Goal: Task Accomplishment & Management: Complete application form

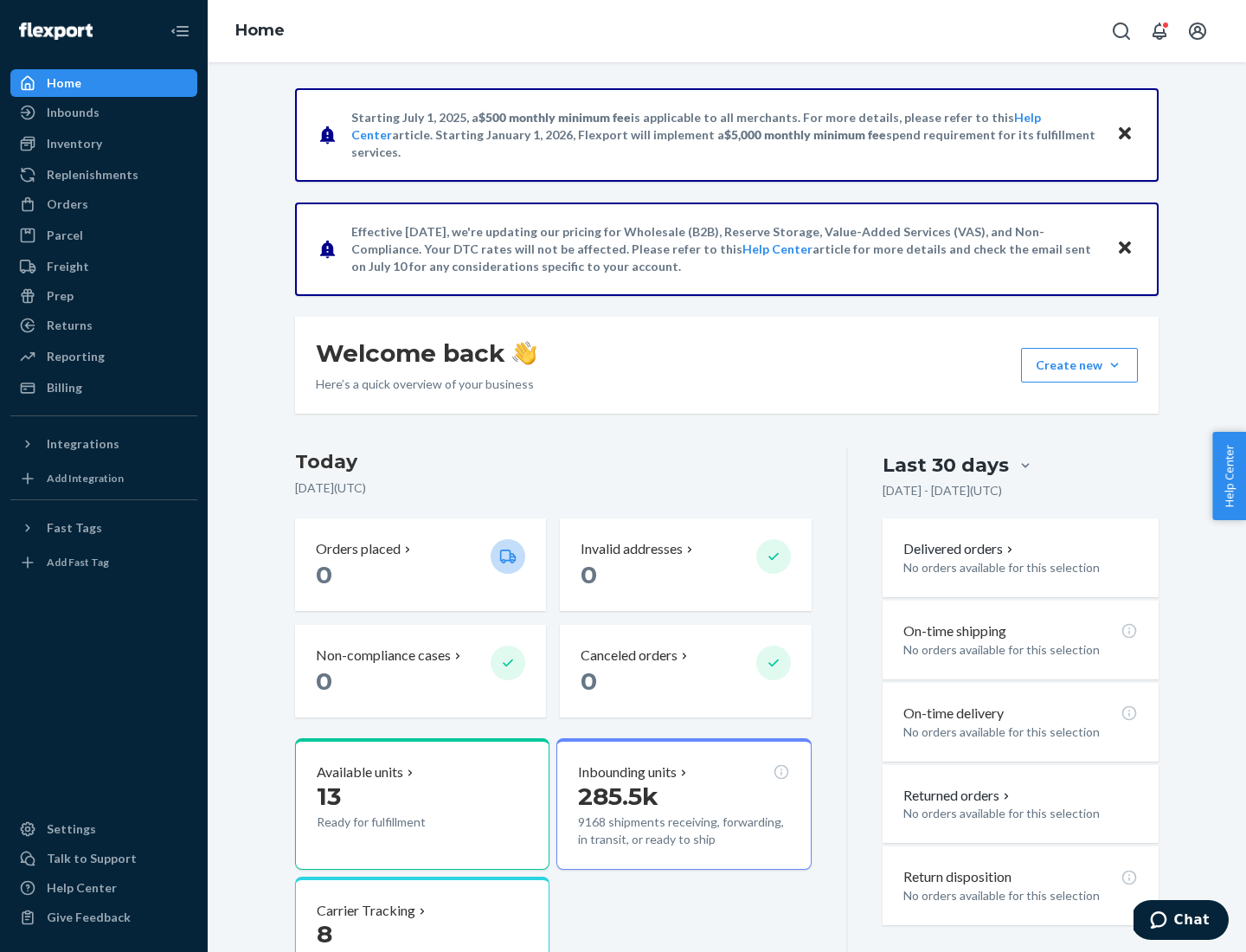
click at [1115, 365] on button "Create new Create new inbound Create new order Create new product" at bounding box center [1080, 365] width 117 height 35
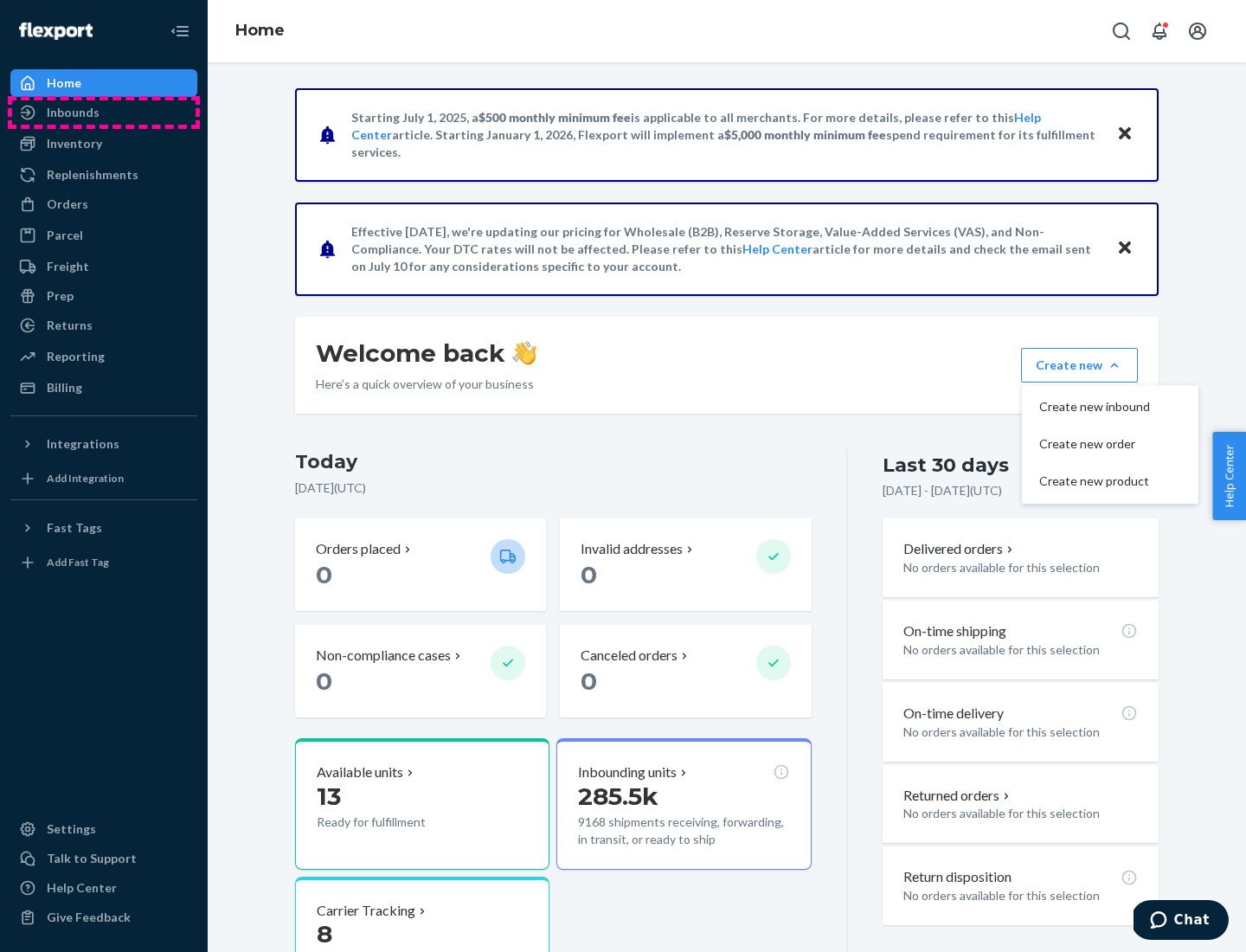
click at [104, 113] on div "Inbounds" at bounding box center [103, 112] width 183 height 24
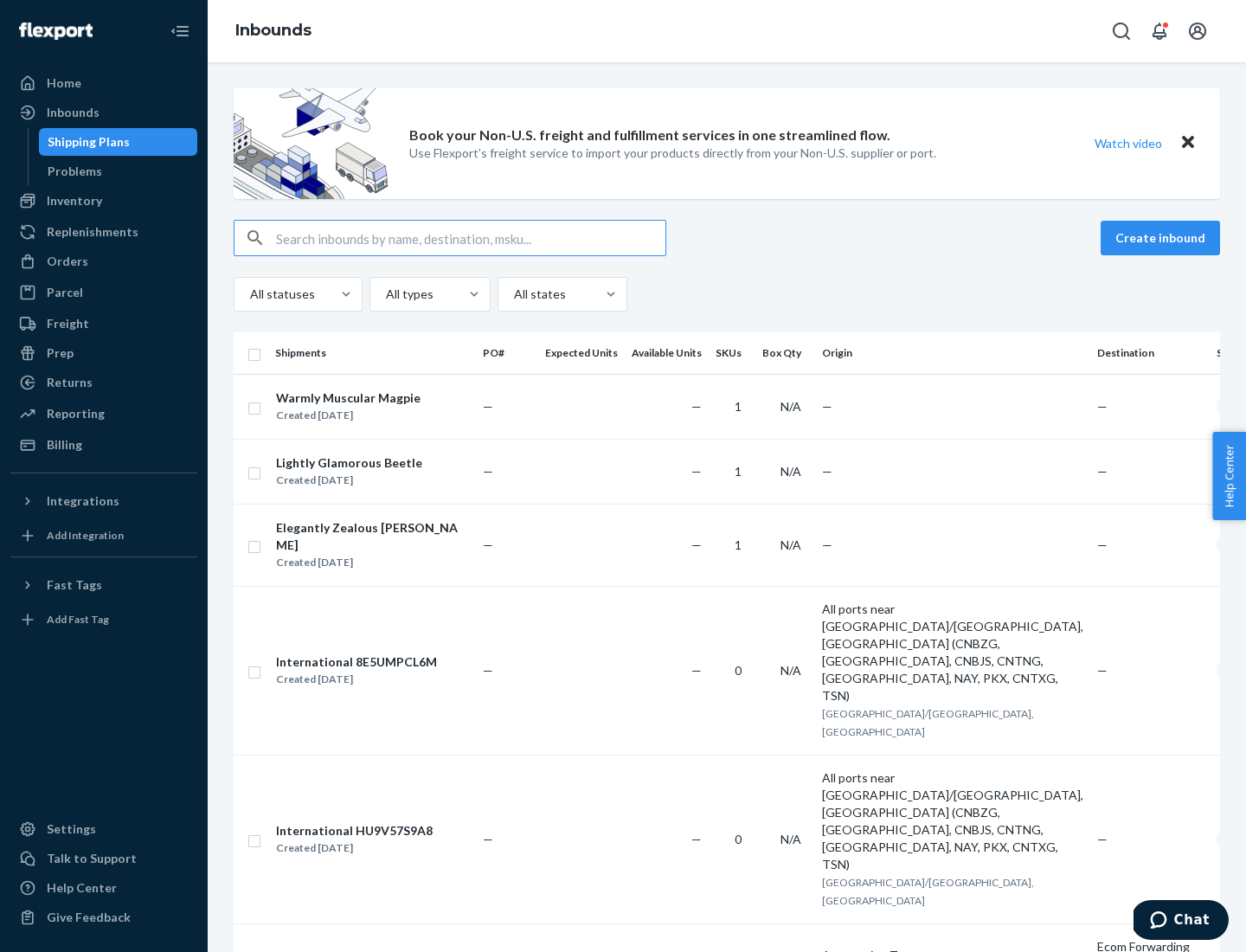
click at [1163, 238] on button "Create inbound" at bounding box center [1160, 238] width 120 height 35
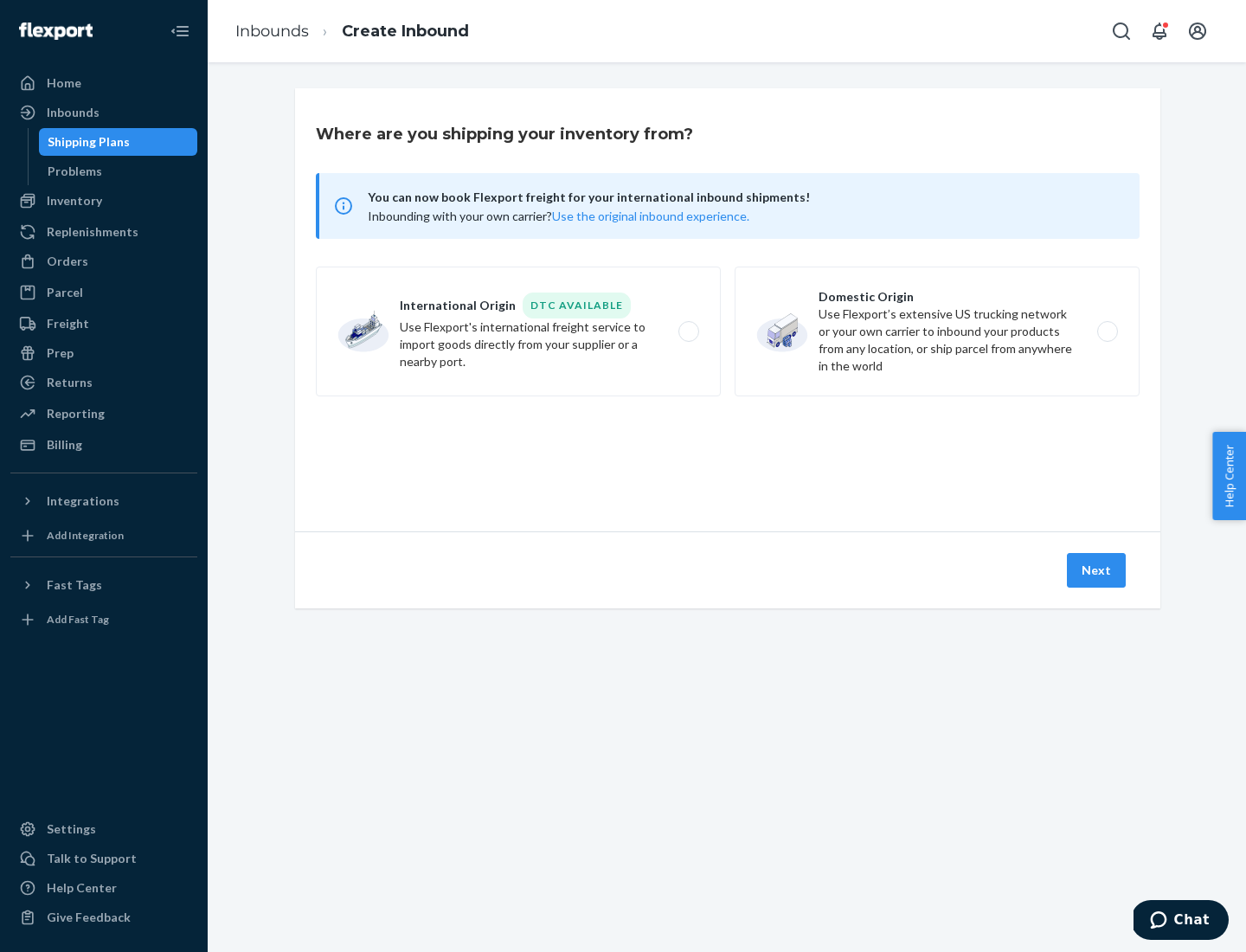
click at [937, 331] on label "Domestic Origin Use Flexport’s extensive US trucking network or your own carrie…" at bounding box center [937, 331] width 405 height 129
click at [1107, 331] on input "Domestic Origin Use Flexport’s extensive US trucking network or your own carrie…" at bounding box center [1113, 332] width 12 height 12
radio input "true"
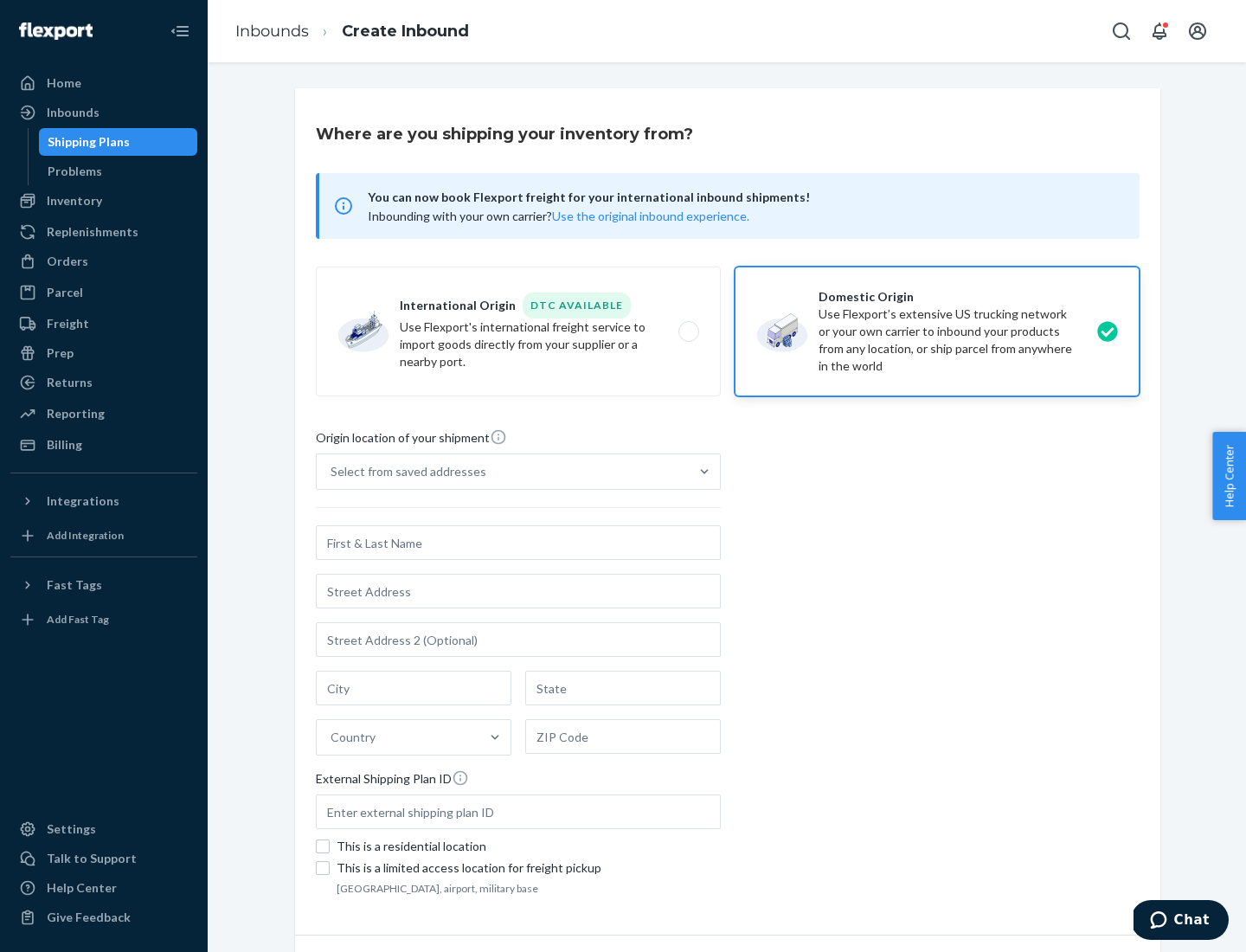
click at [404, 471] on div "Select from saved addresses" at bounding box center [409, 471] width 156 height 18
click at [332, 471] on input "Select from saved addresses" at bounding box center [332, 471] width 2 height 18
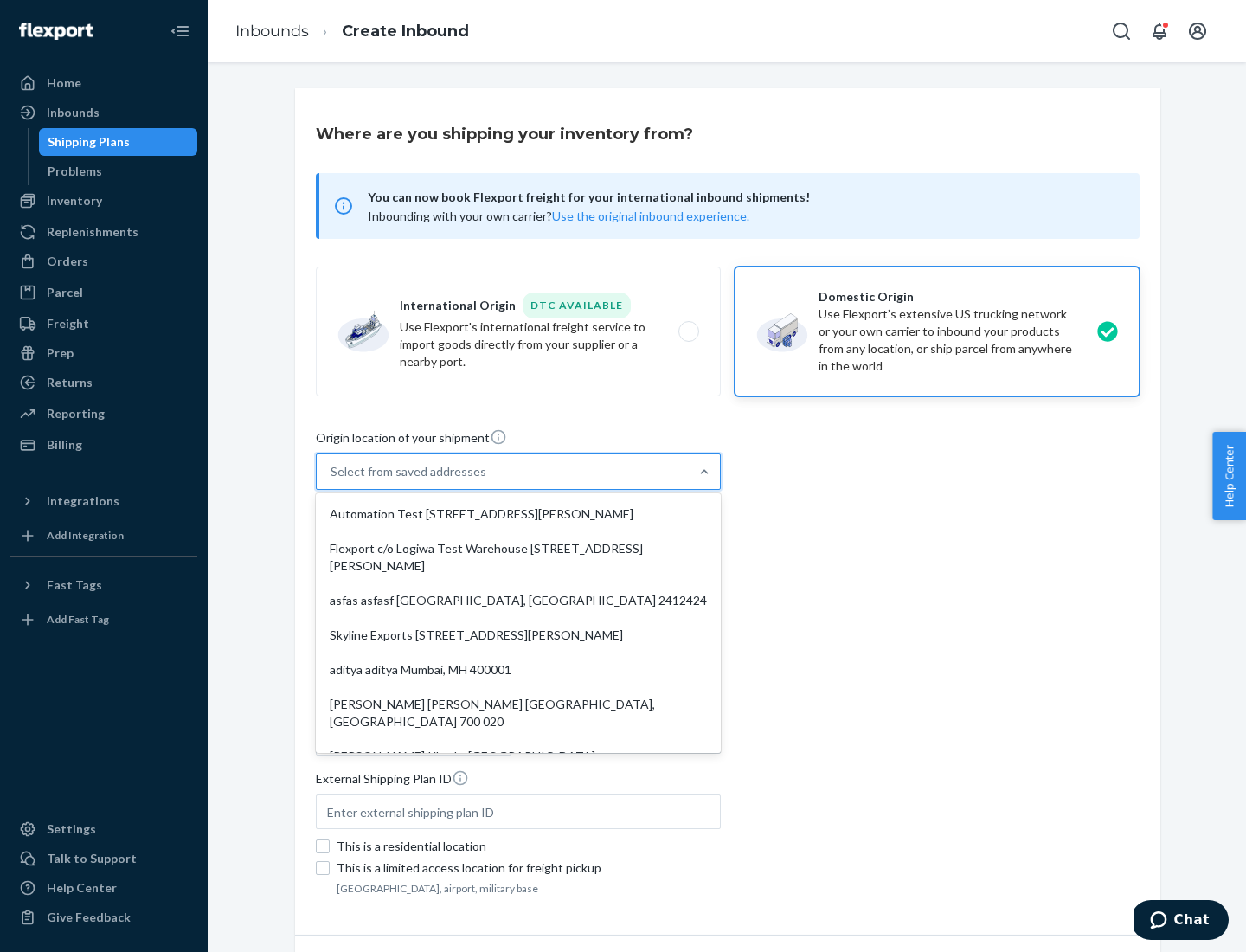
scroll to position [7, 0]
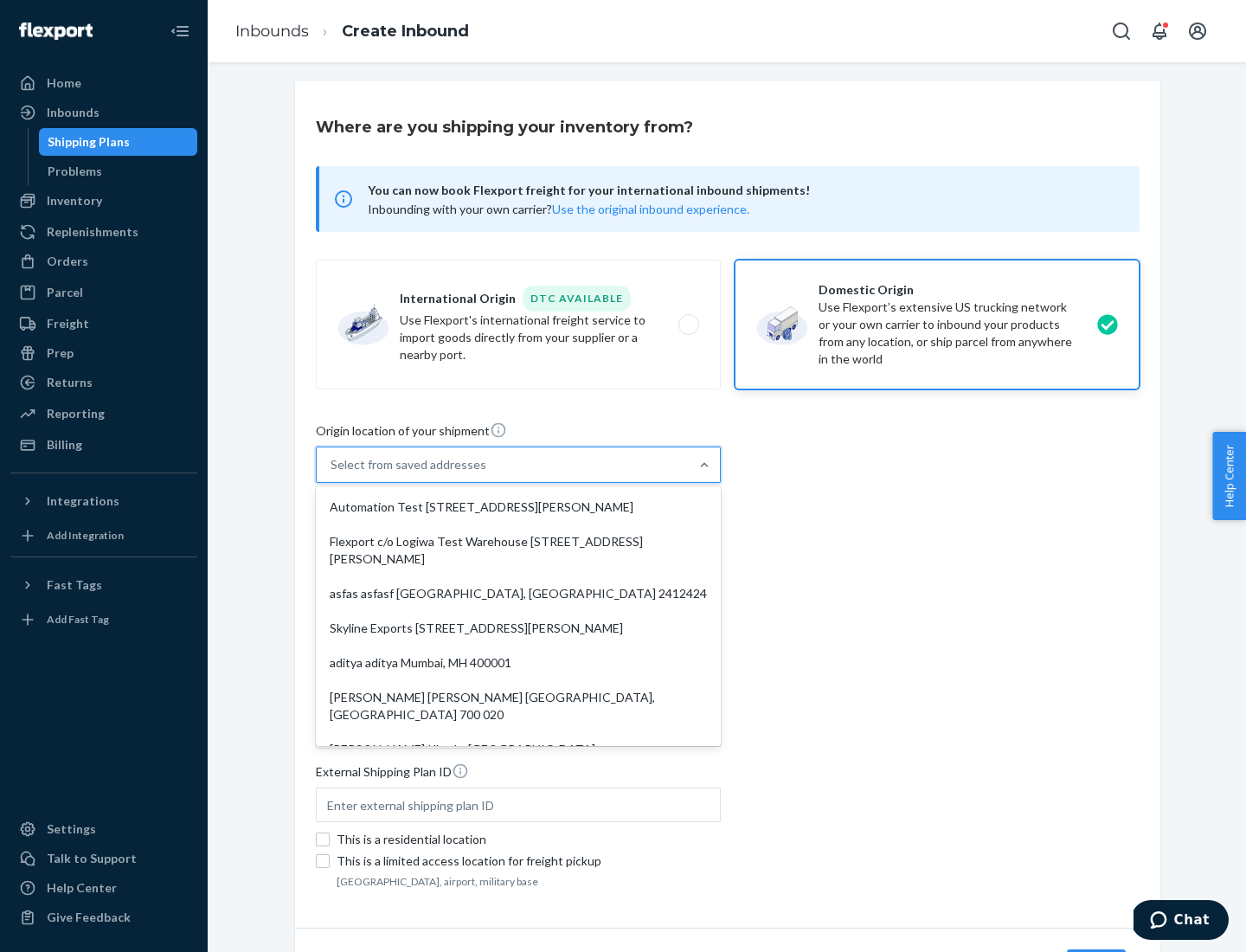
click at [518, 507] on div "Automation Test [STREET_ADDRESS][PERSON_NAME]" at bounding box center [518, 507] width 398 height 35
click at [332, 473] on input "option Automation Test [STREET_ADDRESS][PERSON_NAME]. 9 results available. Use …" at bounding box center [332, 464] width 2 height 18
type input "Automation Test"
type input "[STREET_ADDRESS][PERSON_NAME]"
type input "9th Floor"
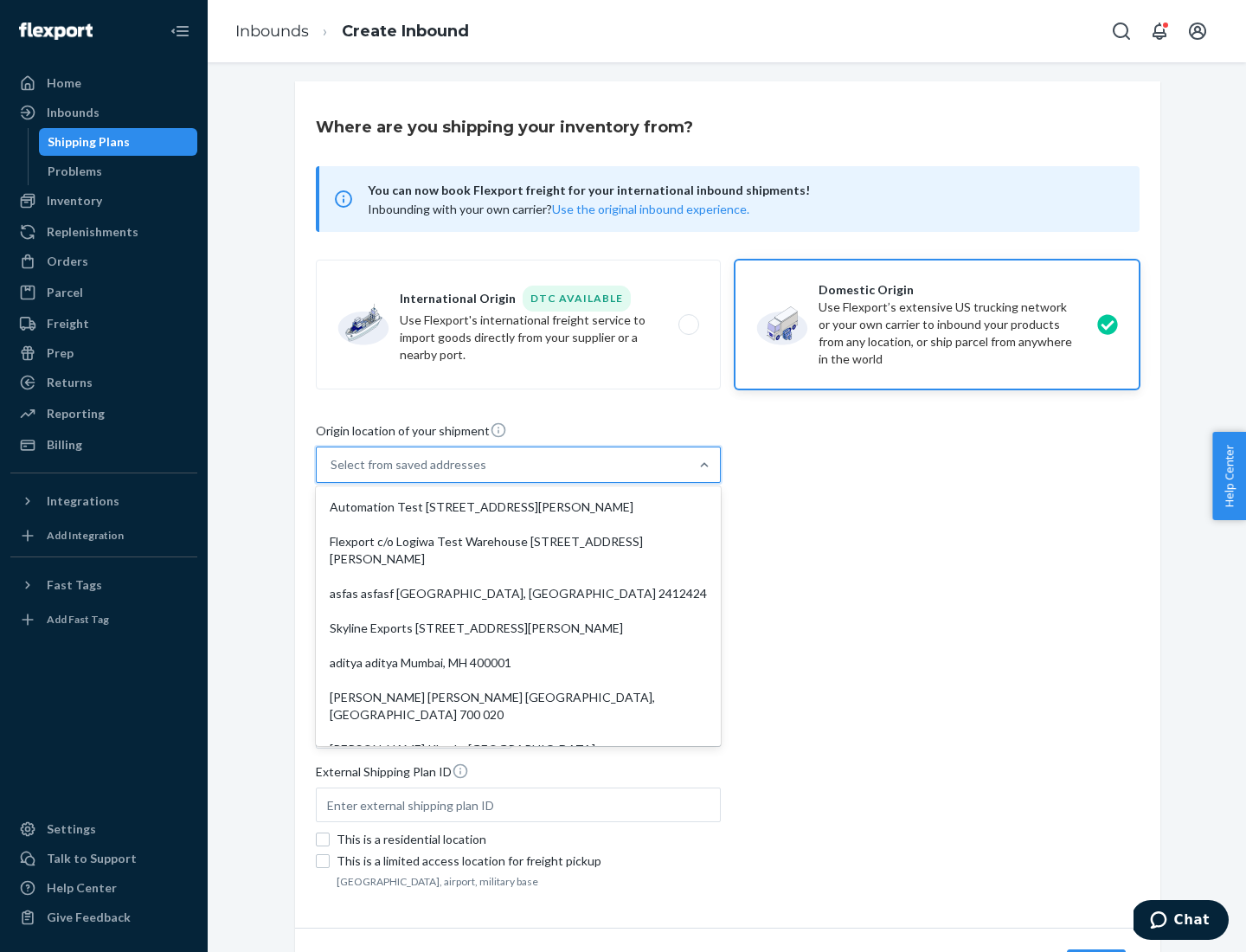
type input "[GEOGRAPHIC_DATA]"
type input "CA"
type input "94104"
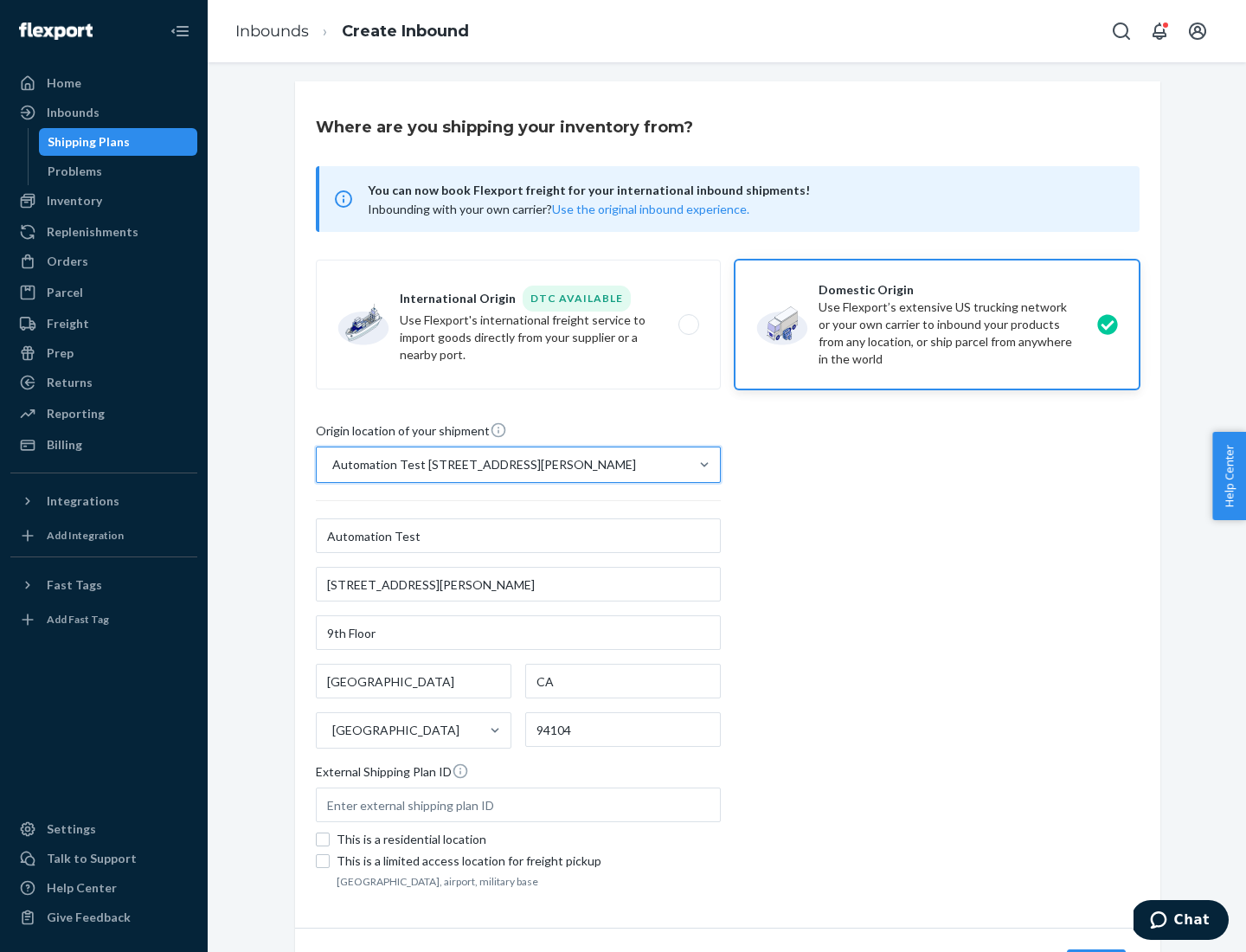
scroll to position [101, 0]
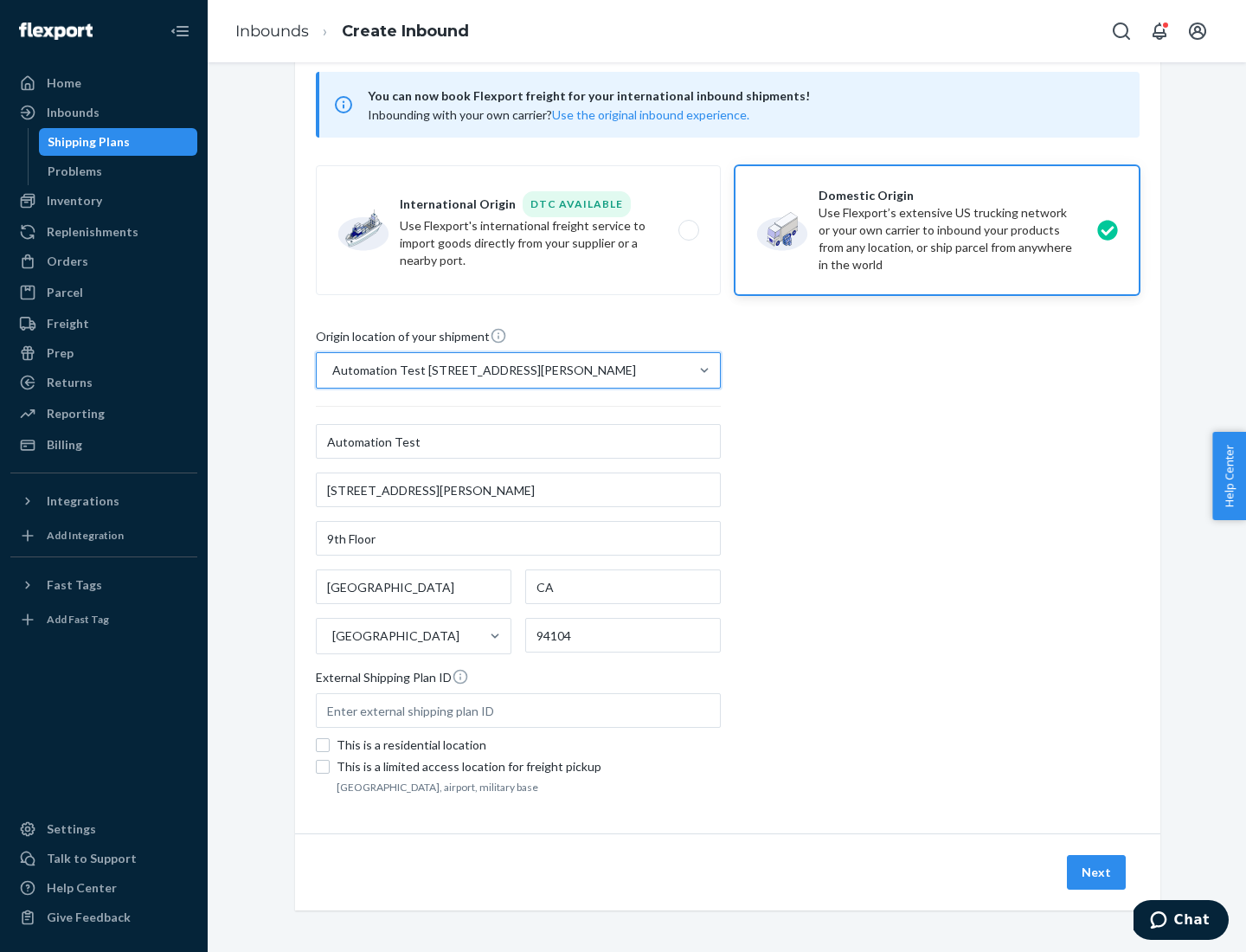
click at [1097, 872] on button "Next" at bounding box center [1096, 872] width 58 height 35
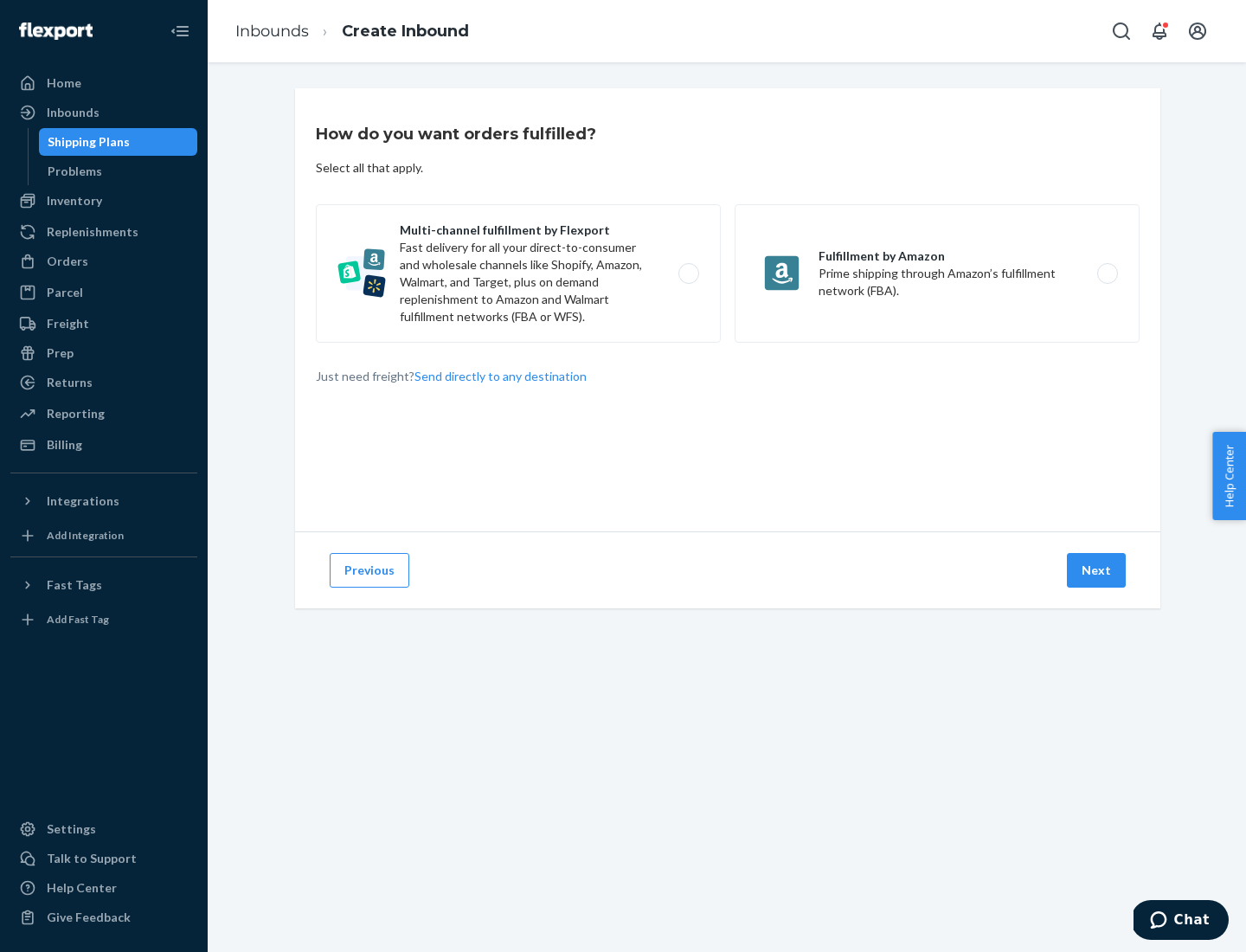
click at [518, 274] on label "Multi-channel fulfillment by Flexport Fast delivery for all your direct-to-cons…" at bounding box center [518, 274] width 405 height 138
click at [688, 274] on input "Multi-channel fulfillment by Flexport Fast delivery for all your direct-to-cons…" at bounding box center [694, 275] width 12 height 12
radio input "true"
click at [1097, 570] on button "Next" at bounding box center [1096, 570] width 58 height 35
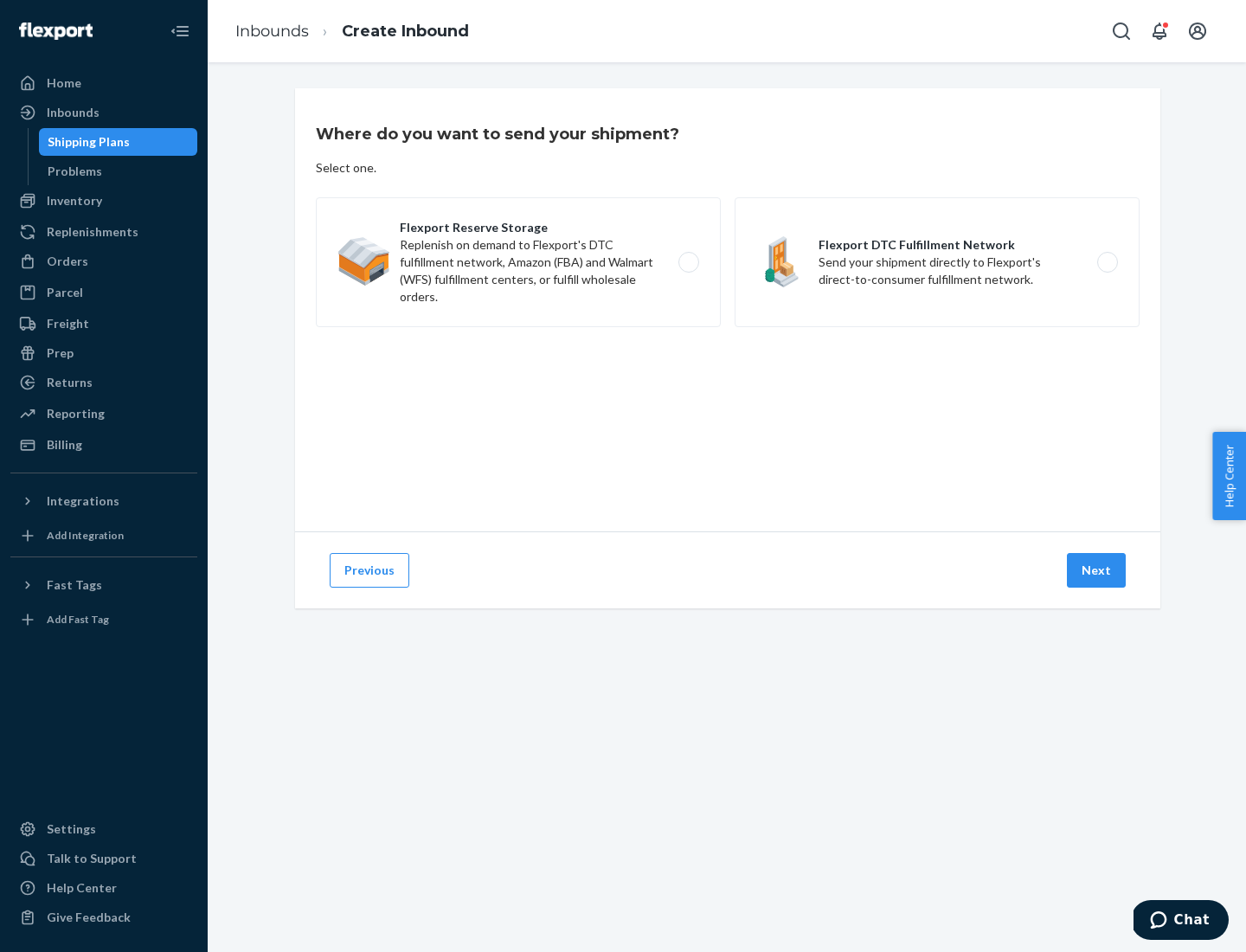
click at [937, 262] on label "Flexport DTC Fulfillment Network Send your shipment directly to Flexport's dire…" at bounding box center [937, 262] width 405 height 129
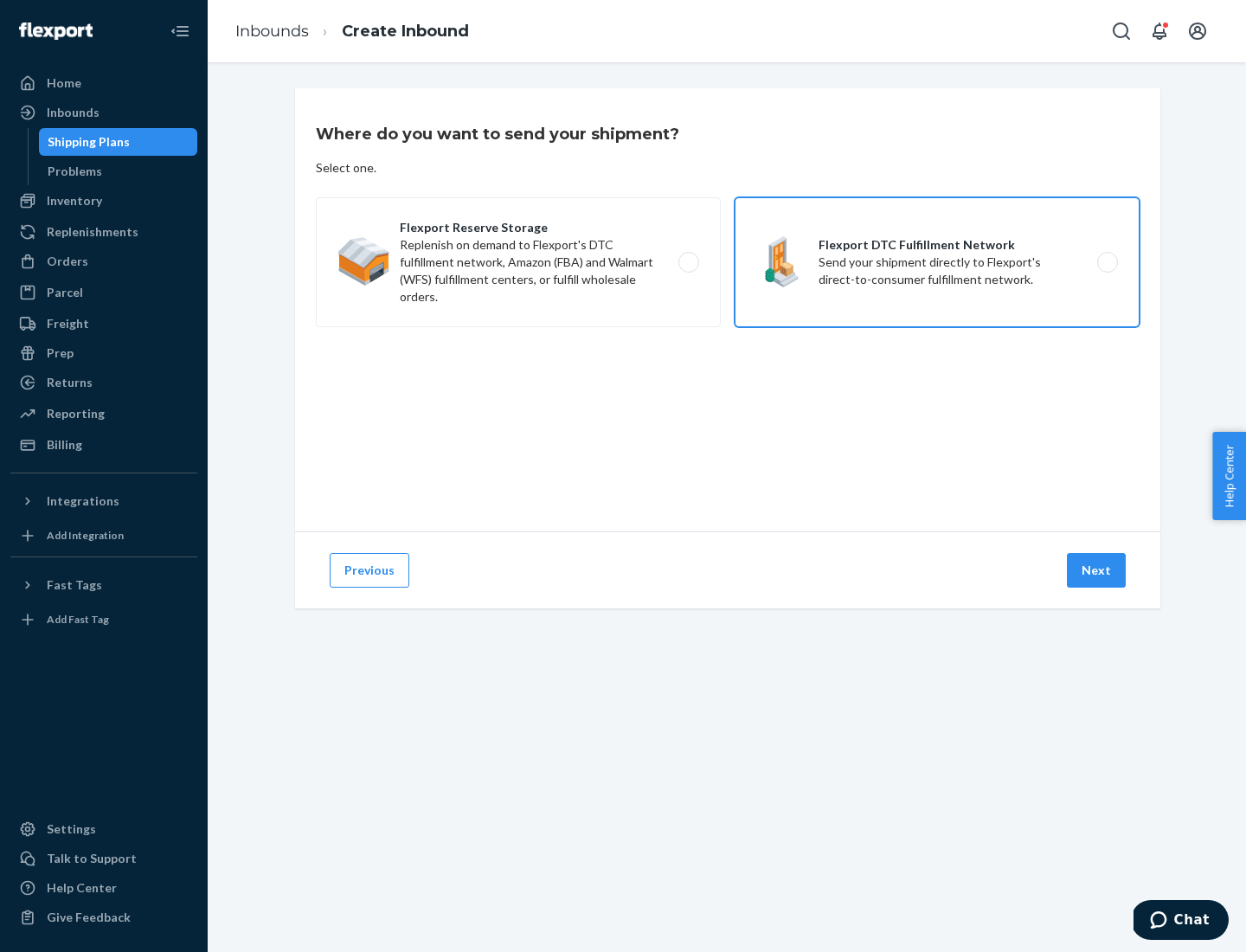
click at [1107, 262] on input "Flexport DTC Fulfillment Network Send your shipment directly to Flexport's dire…" at bounding box center [1113, 263] width 12 height 12
radio input "true"
click at [1097, 570] on button "Next" at bounding box center [1096, 570] width 58 height 35
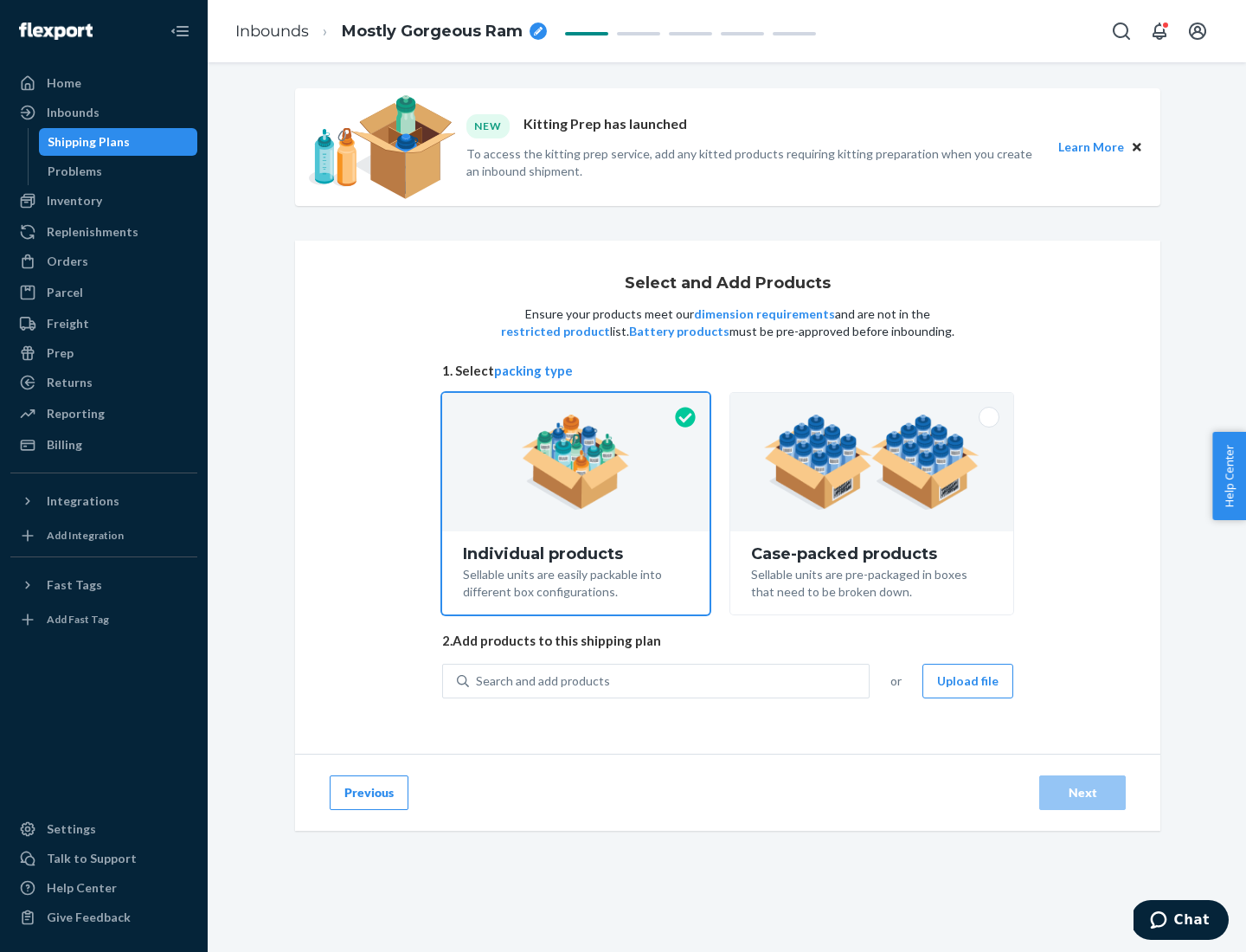
click at [872, 462] on img at bounding box center [871, 462] width 215 height 95
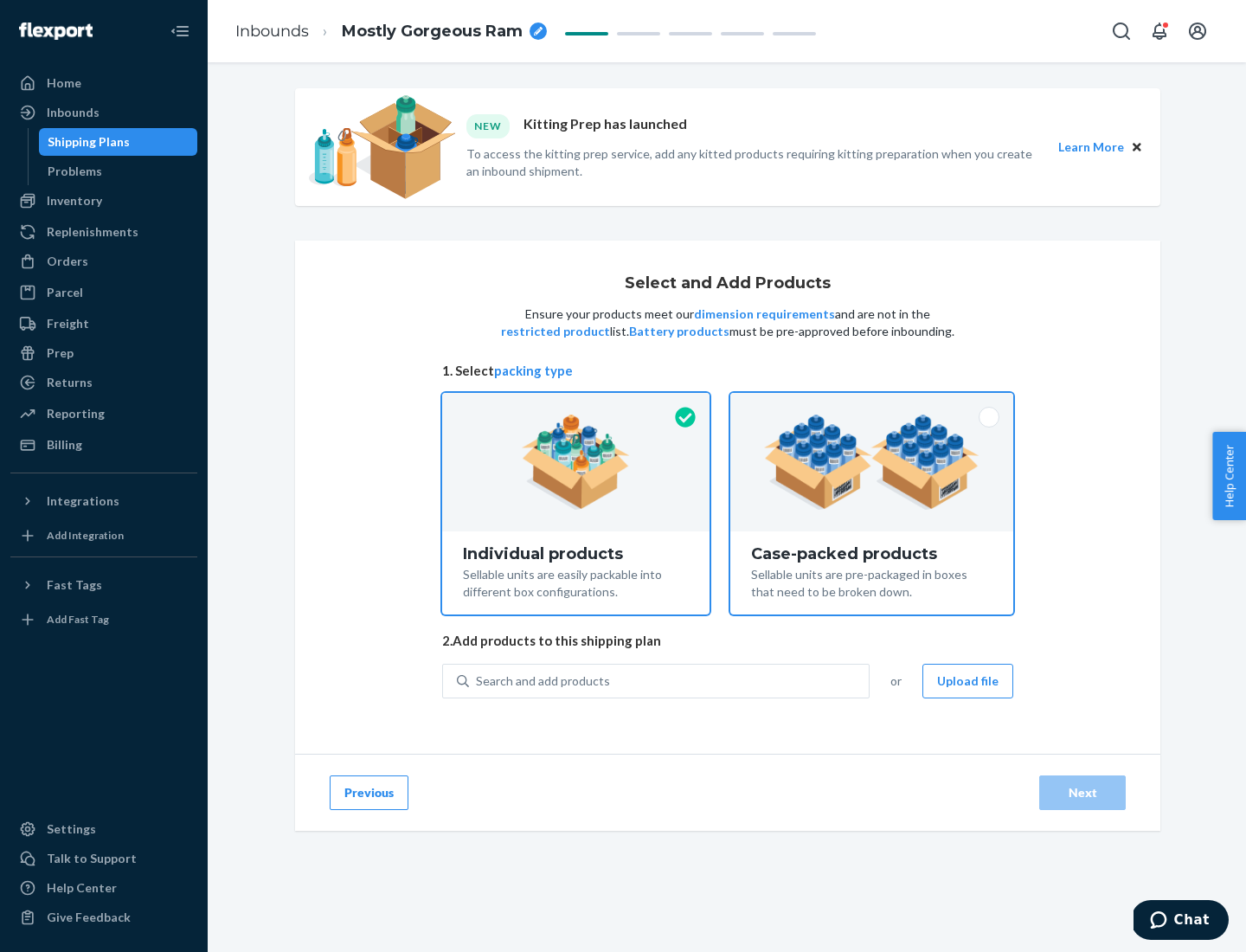
click at [872, 404] on input "Case-packed products Sellable units are pre-packaged in boxes that need to be b…" at bounding box center [872, 399] width 12 height 12
radio input "true"
radio input "false"
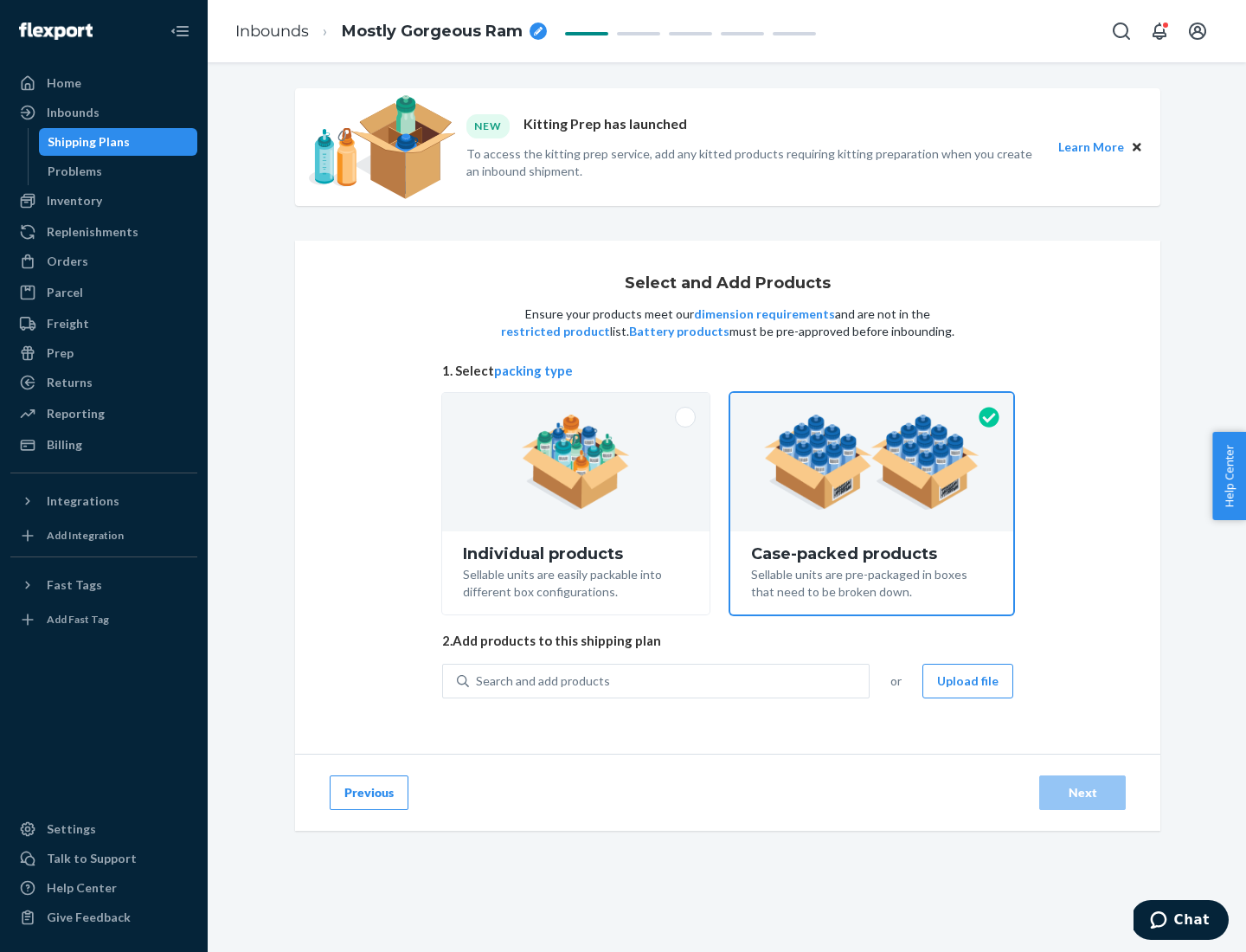
click at [670, 680] on div "Search and add products" at bounding box center [669, 680] width 400 height 31
click at [478, 680] on input "Search and add products" at bounding box center [477, 681] width 2 height 18
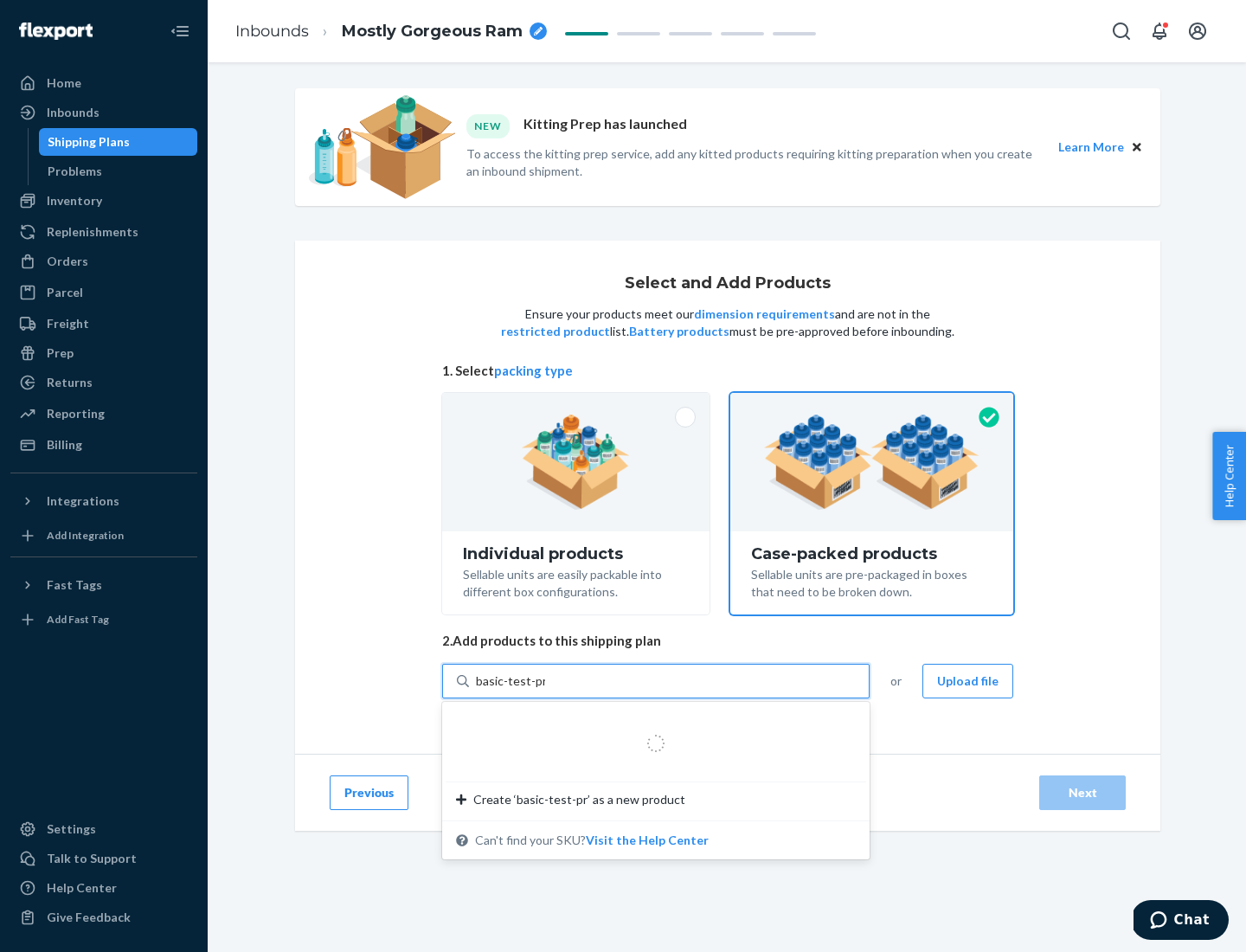
type input "basic-test-product-1"
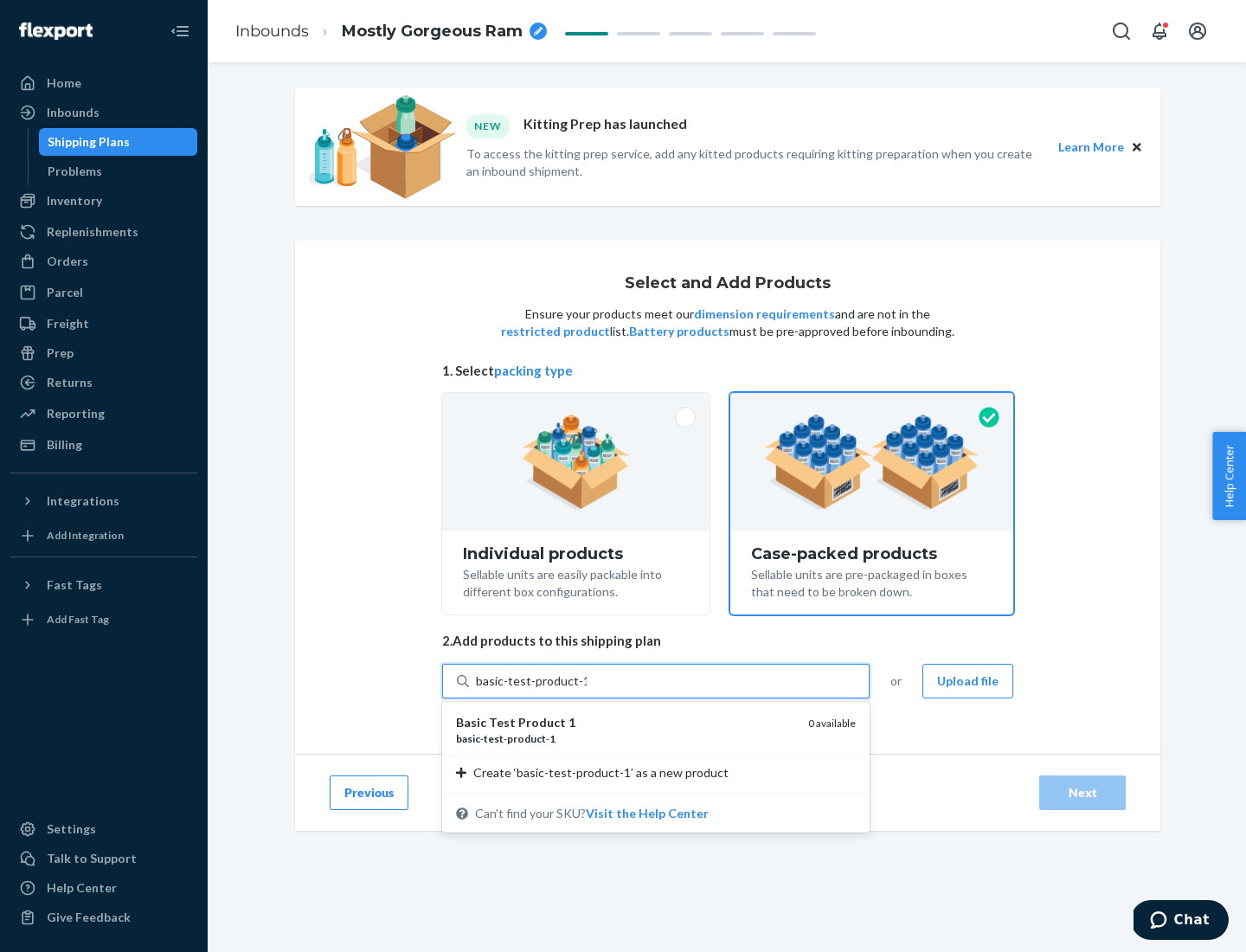
click at [626, 738] on div "basic - test - product - 1" at bounding box center [625, 738] width 339 height 15
click at [587, 689] on input "basic-test-product-1" at bounding box center [531, 681] width 111 height 18
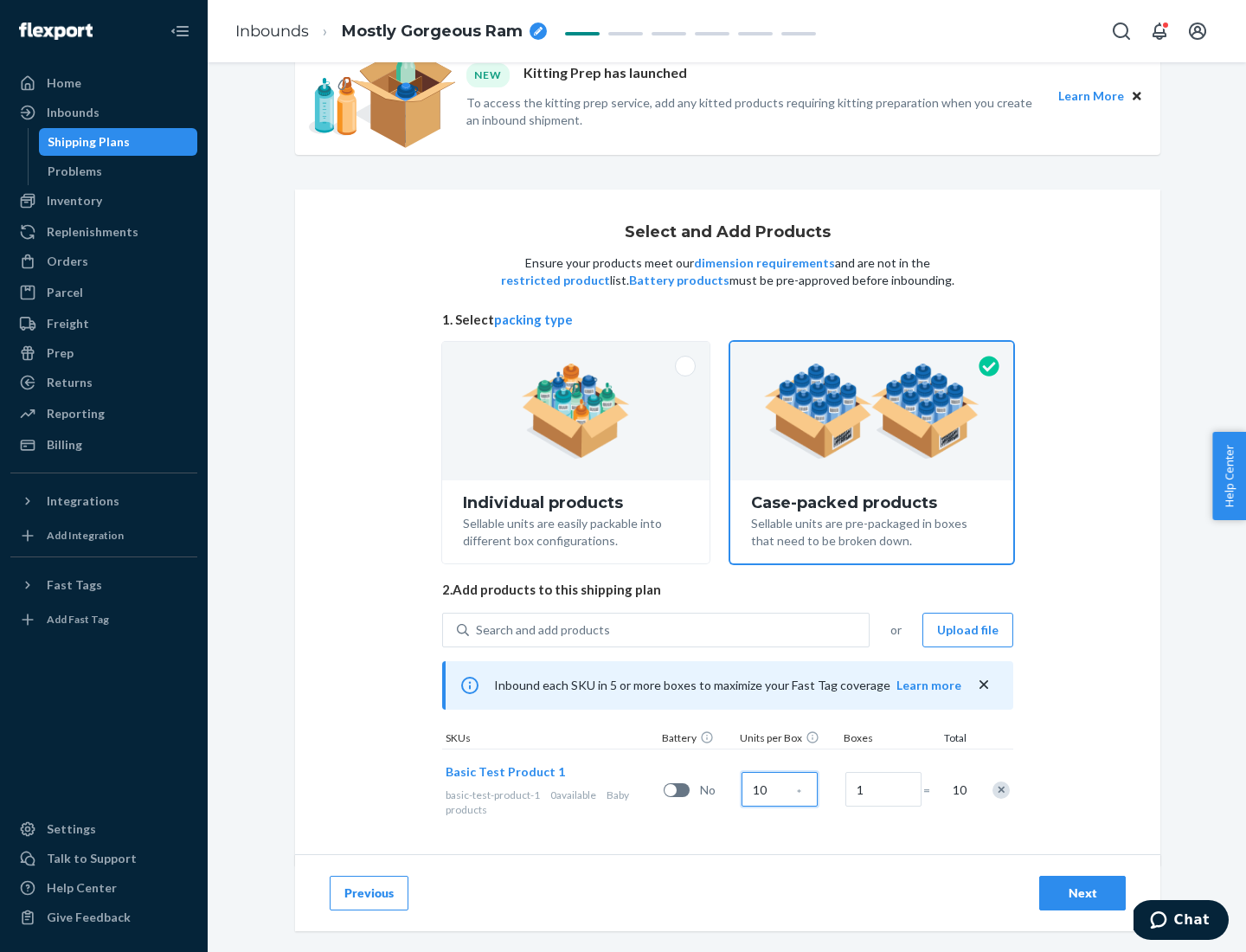
scroll to position [62, 0]
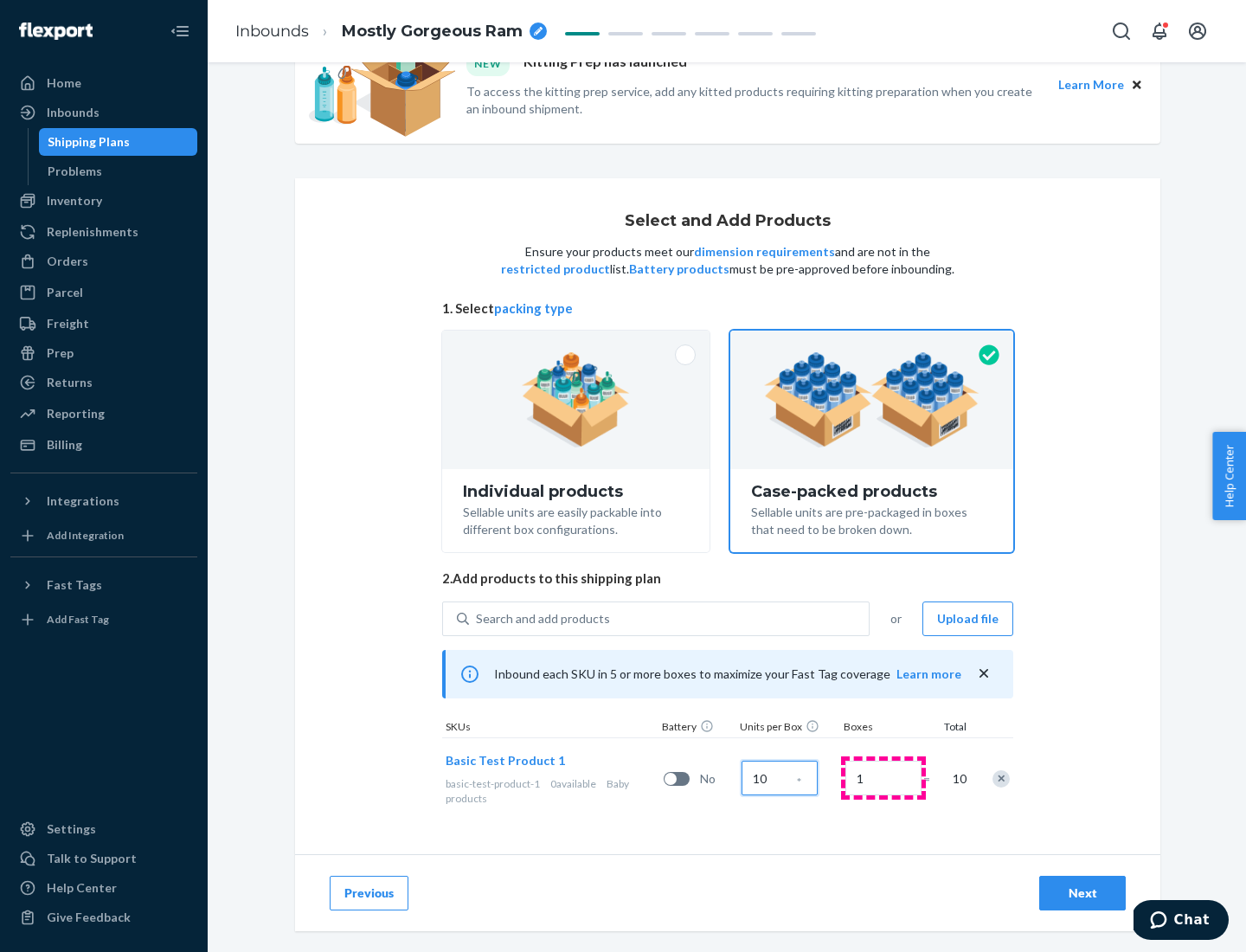
type input "10"
type input "7"
click at [1082, 893] on div "Next" at bounding box center [1082, 893] width 57 height 18
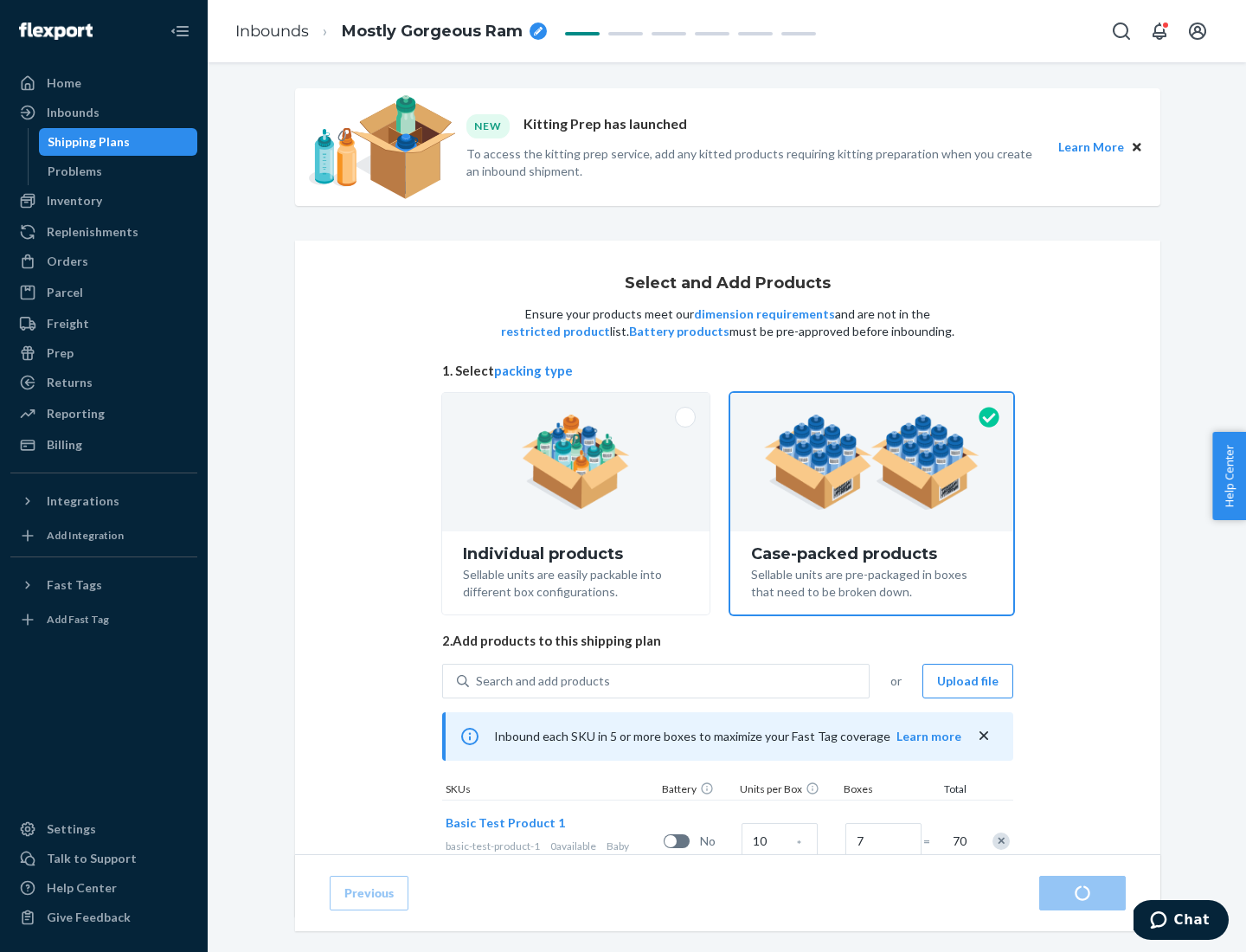
radio input "true"
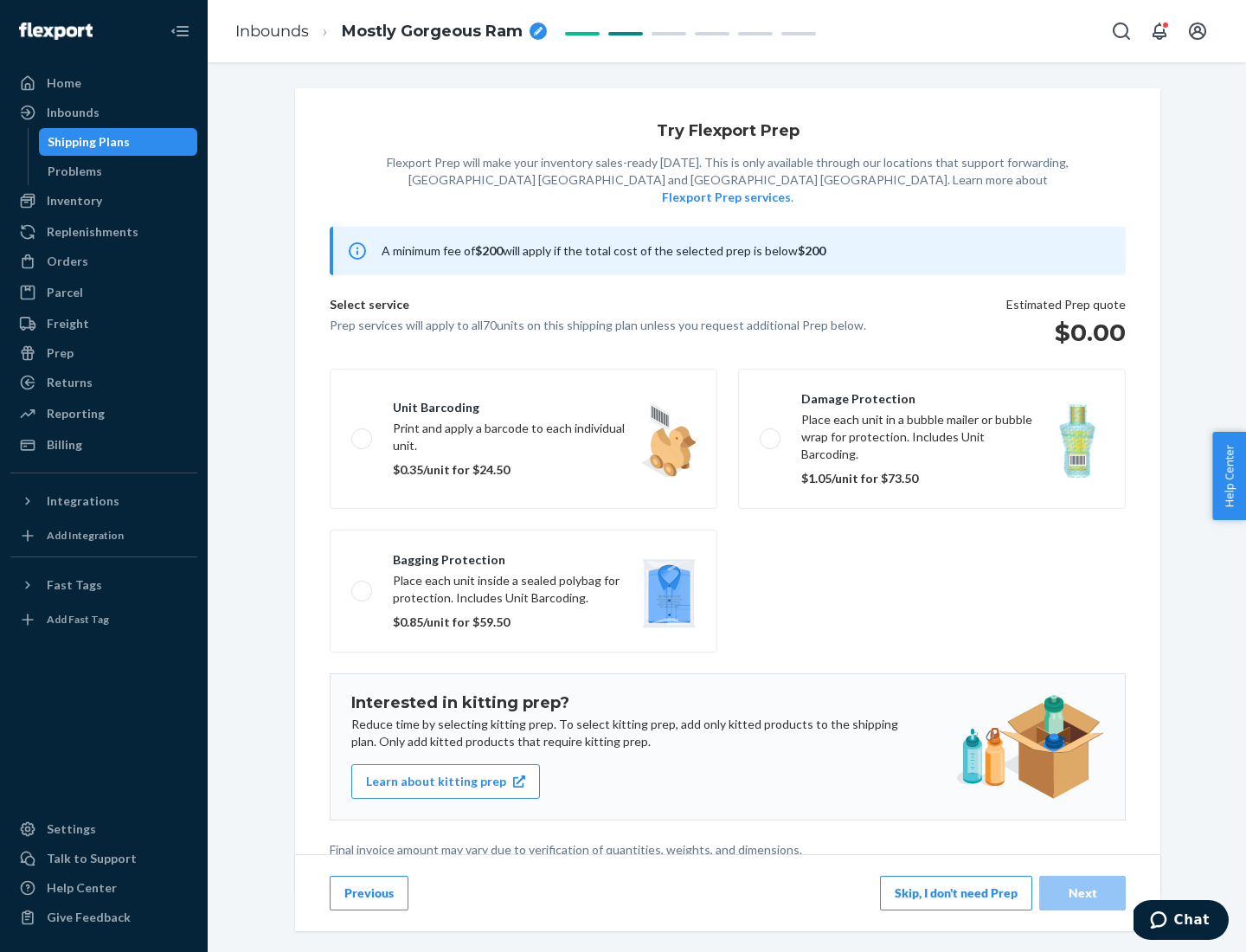
scroll to position [4, 0]
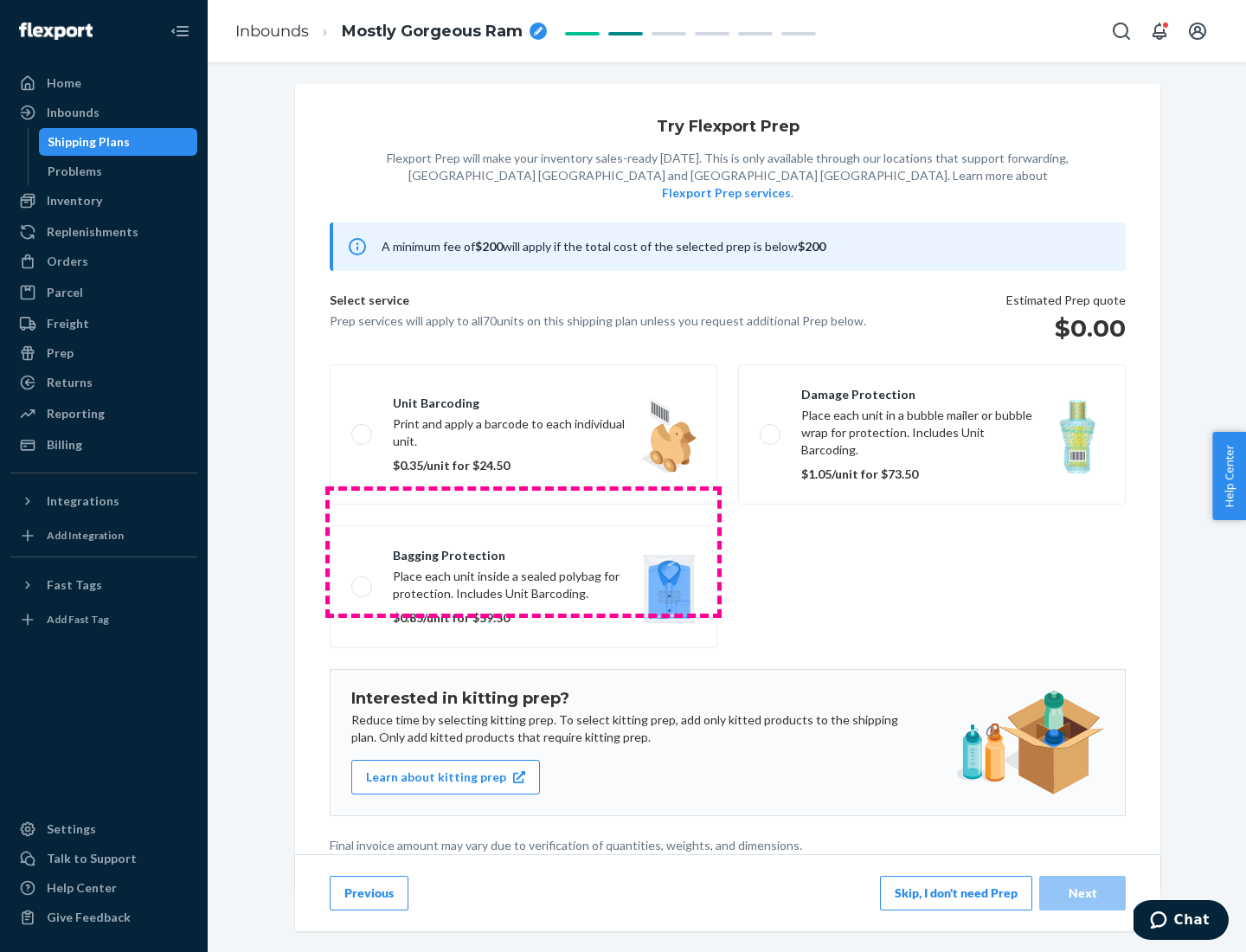
click at [524, 551] on label "Bagging protection Place each unit inside a sealed polybag for protection. Incl…" at bounding box center [524, 586] width 387 height 123
click at [362, 580] on input "Bagging protection Place each unit inside a sealed polybag for protection. Incl…" at bounding box center [357, 586] width 12 height 12
checkbox input "true"
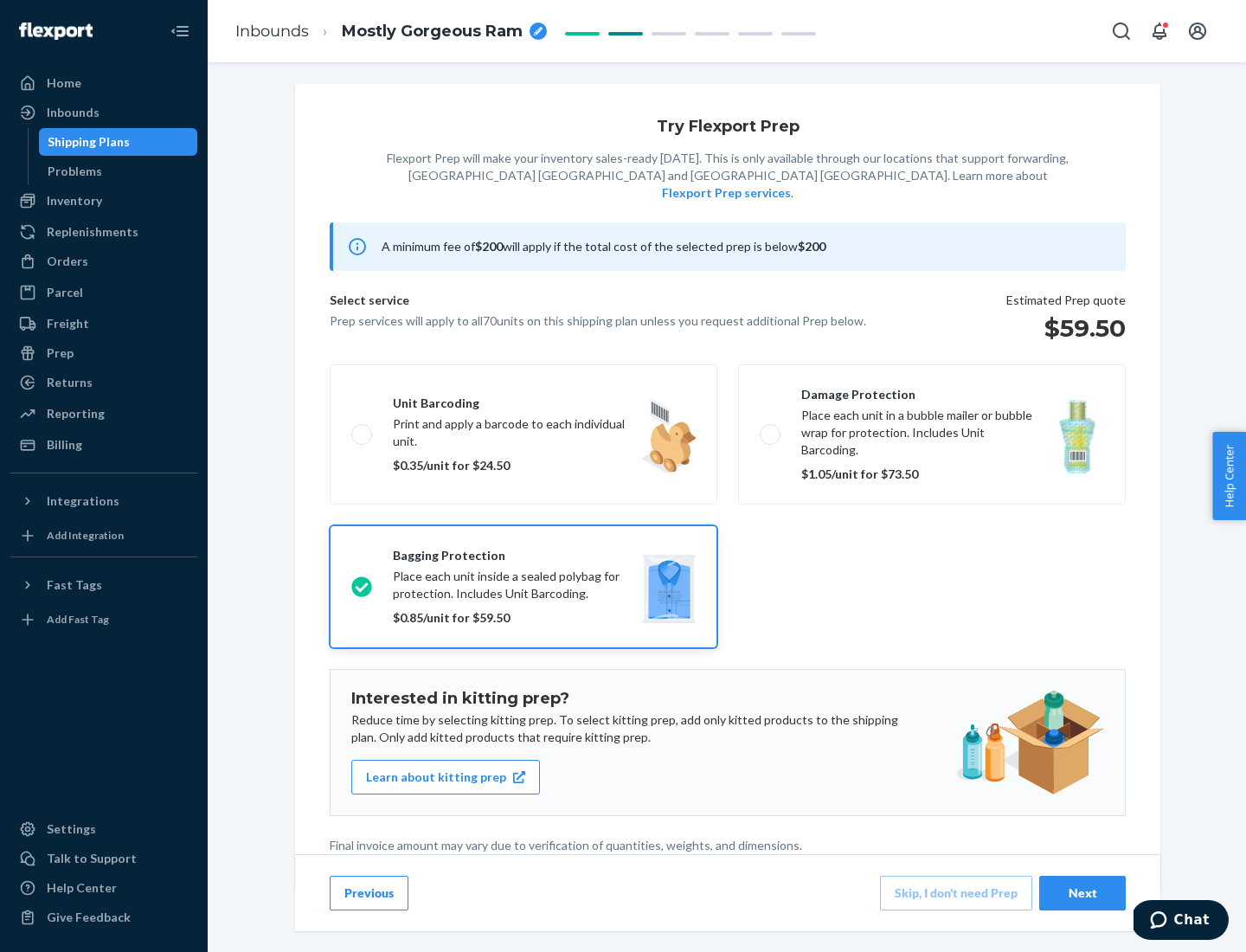
click at [1082, 892] on div "Next" at bounding box center [1082, 893] width 57 height 18
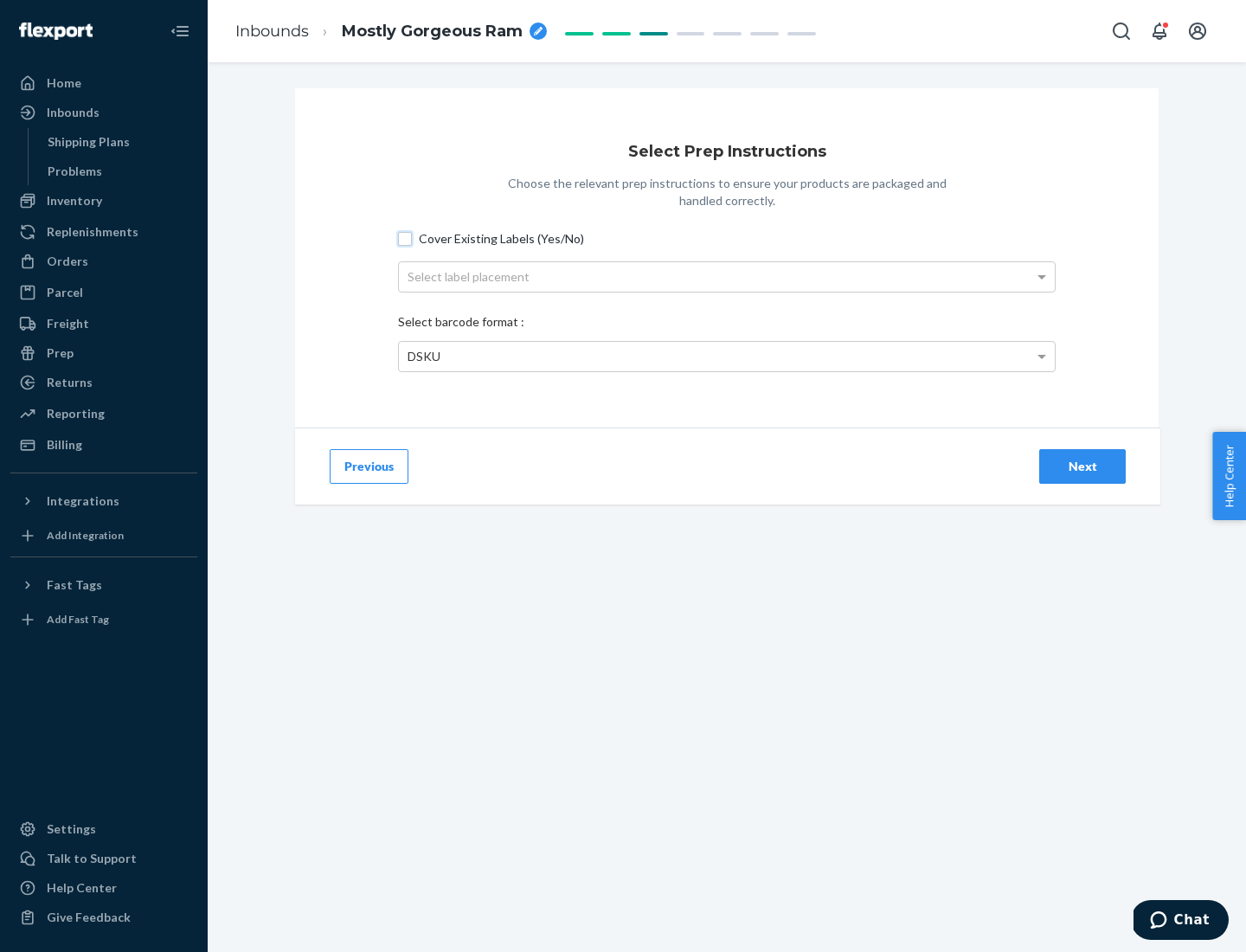
click at [405, 238] on input "Cover Existing Labels (Yes/No)" at bounding box center [405, 238] width 14 height 14
checkbox input "true"
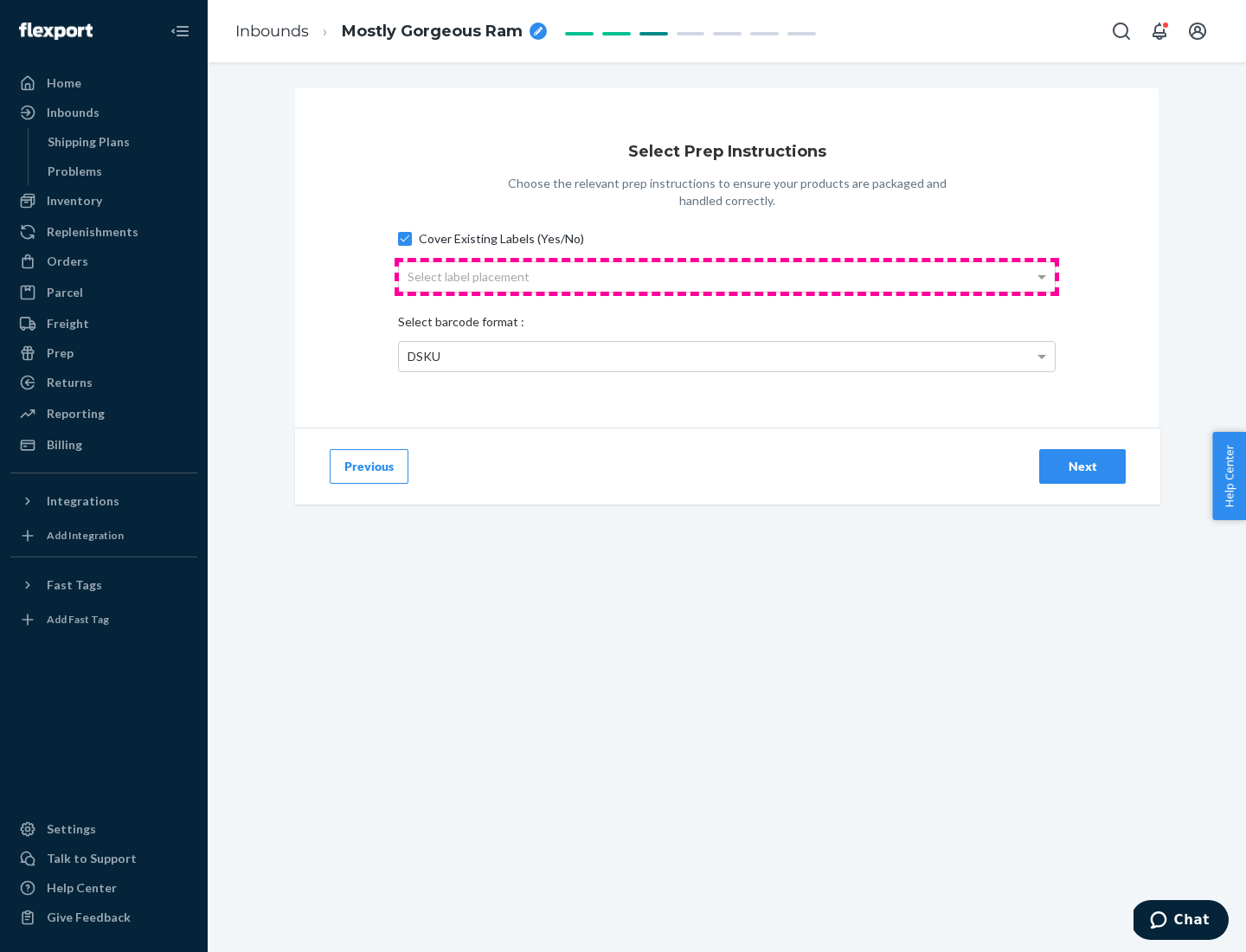
click at [727, 276] on div "Select label placement" at bounding box center [727, 276] width 656 height 29
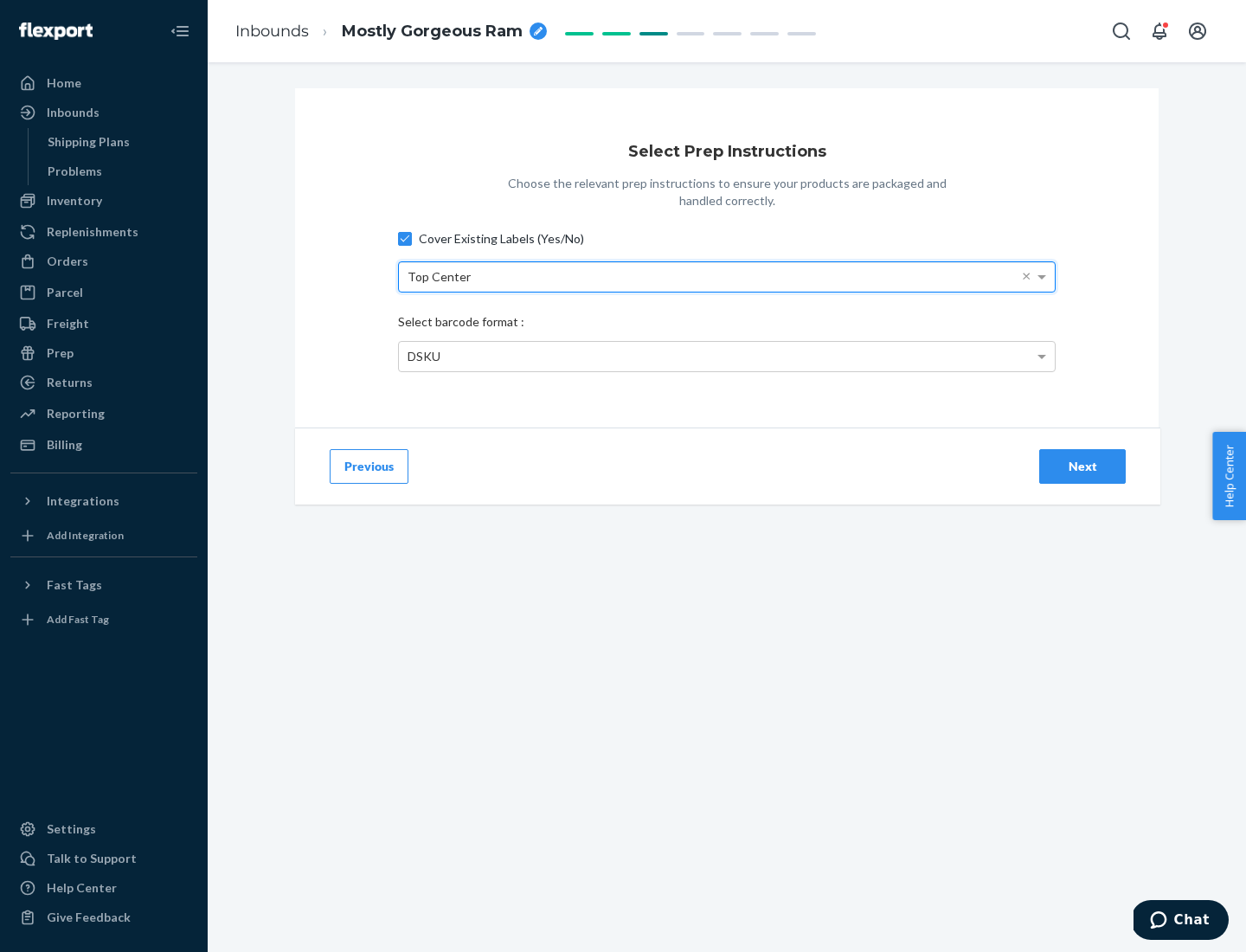
click at [727, 355] on div "DSKU" at bounding box center [727, 356] width 656 height 29
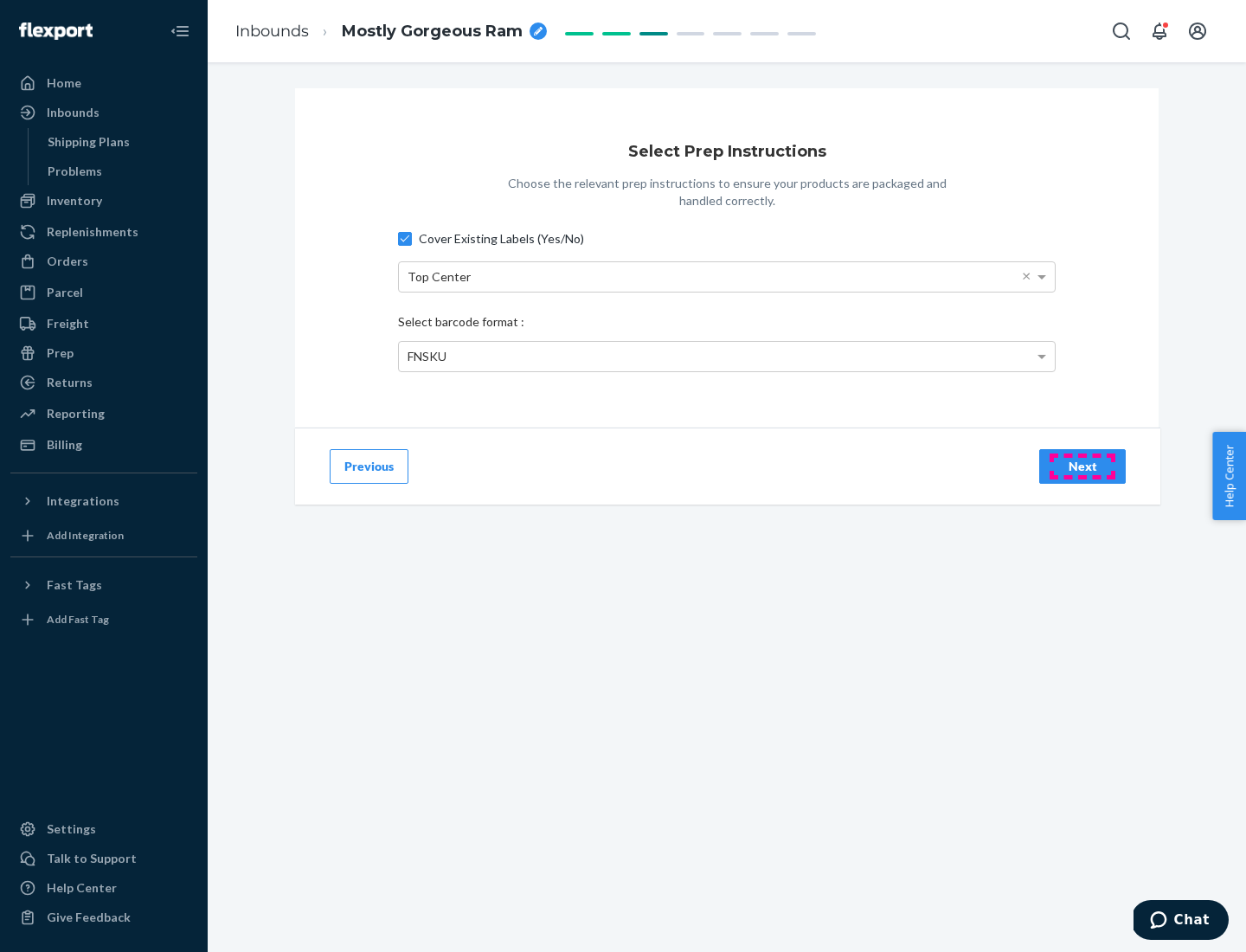
click at [1082, 465] on div "Next" at bounding box center [1082, 466] width 57 height 18
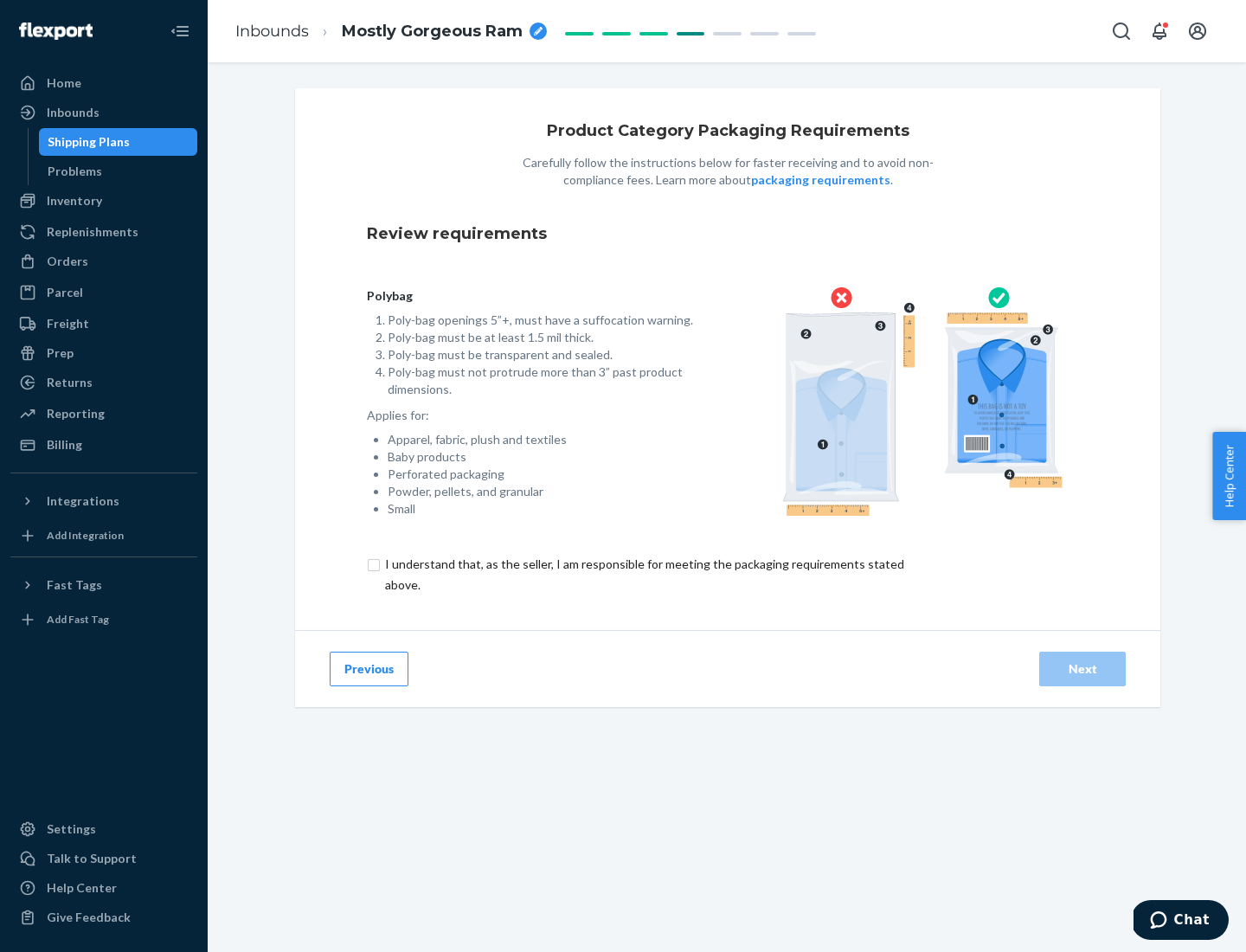
click at [642, 573] on input "checkbox" at bounding box center [654, 574] width 575 height 42
checkbox input "true"
click at [1082, 668] on div "Next" at bounding box center [1082, 669] width 57 height 18
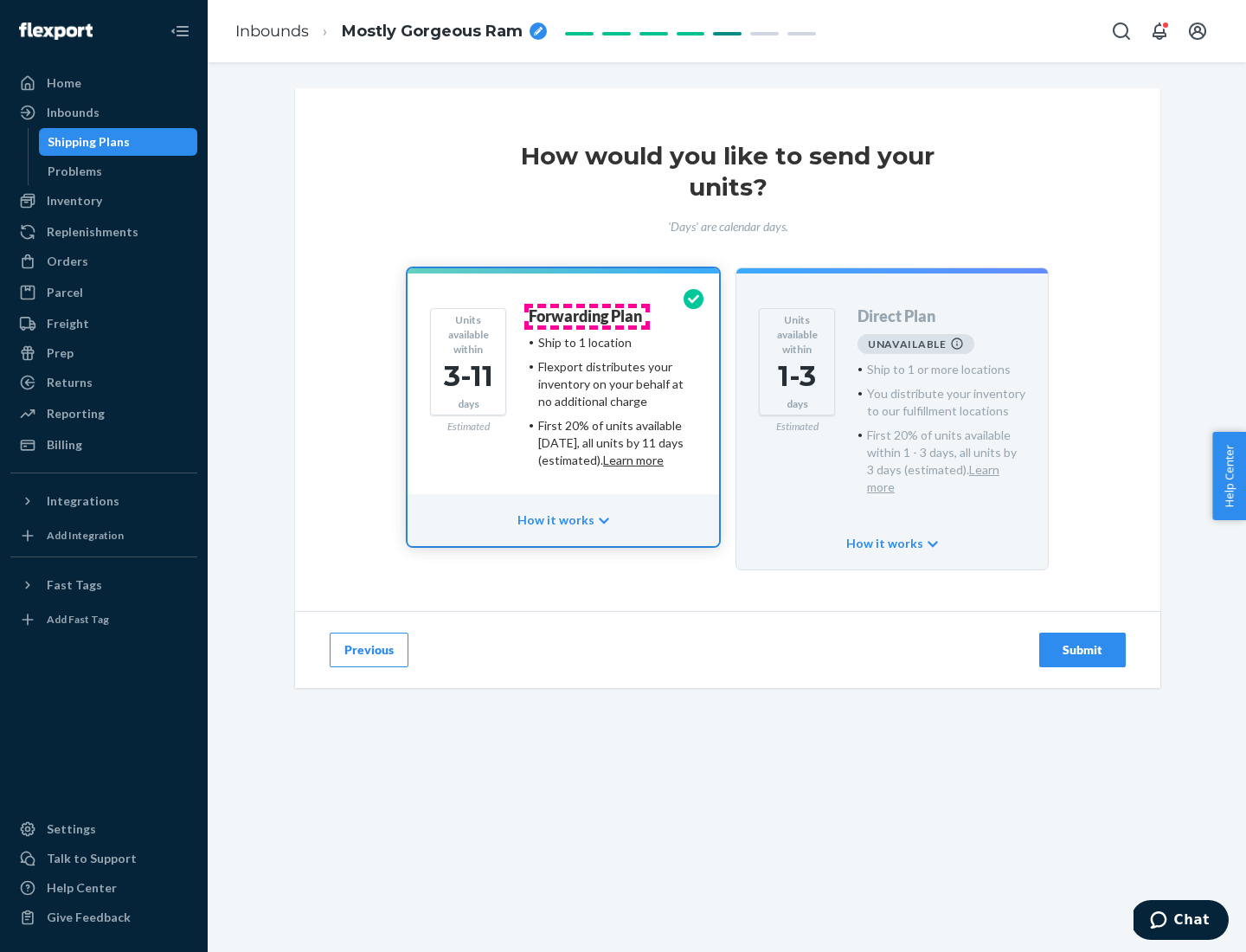
click at [587, 315] on h4 "Forwarding Plan" at bounding box center [585, 316] width 113 height 18
click at [1082, 641] on div "Submit" at bounding box center [1082, 650] width 57 height 18
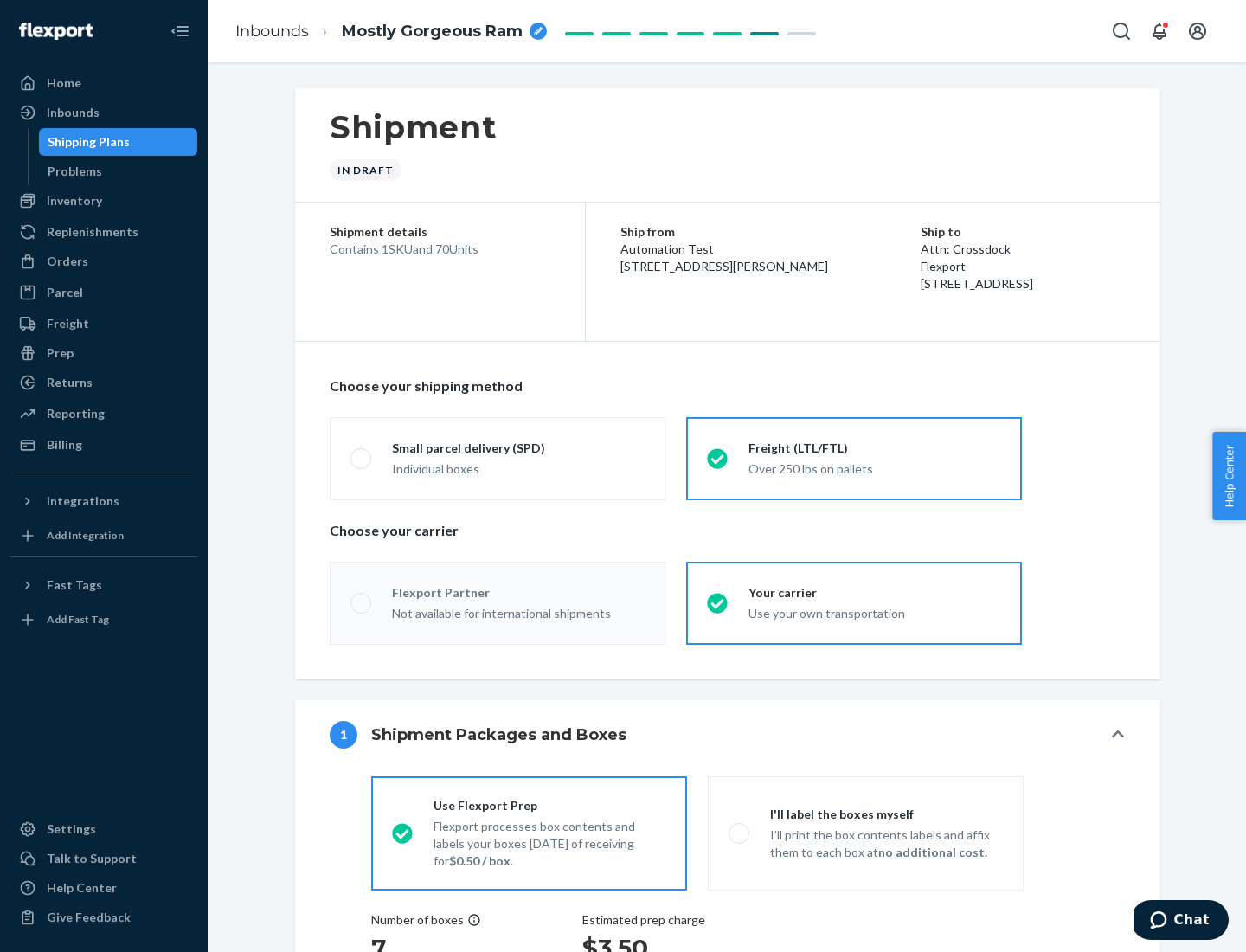
radio input "true"
radio input "false"
radio input "true"
radio input "false"
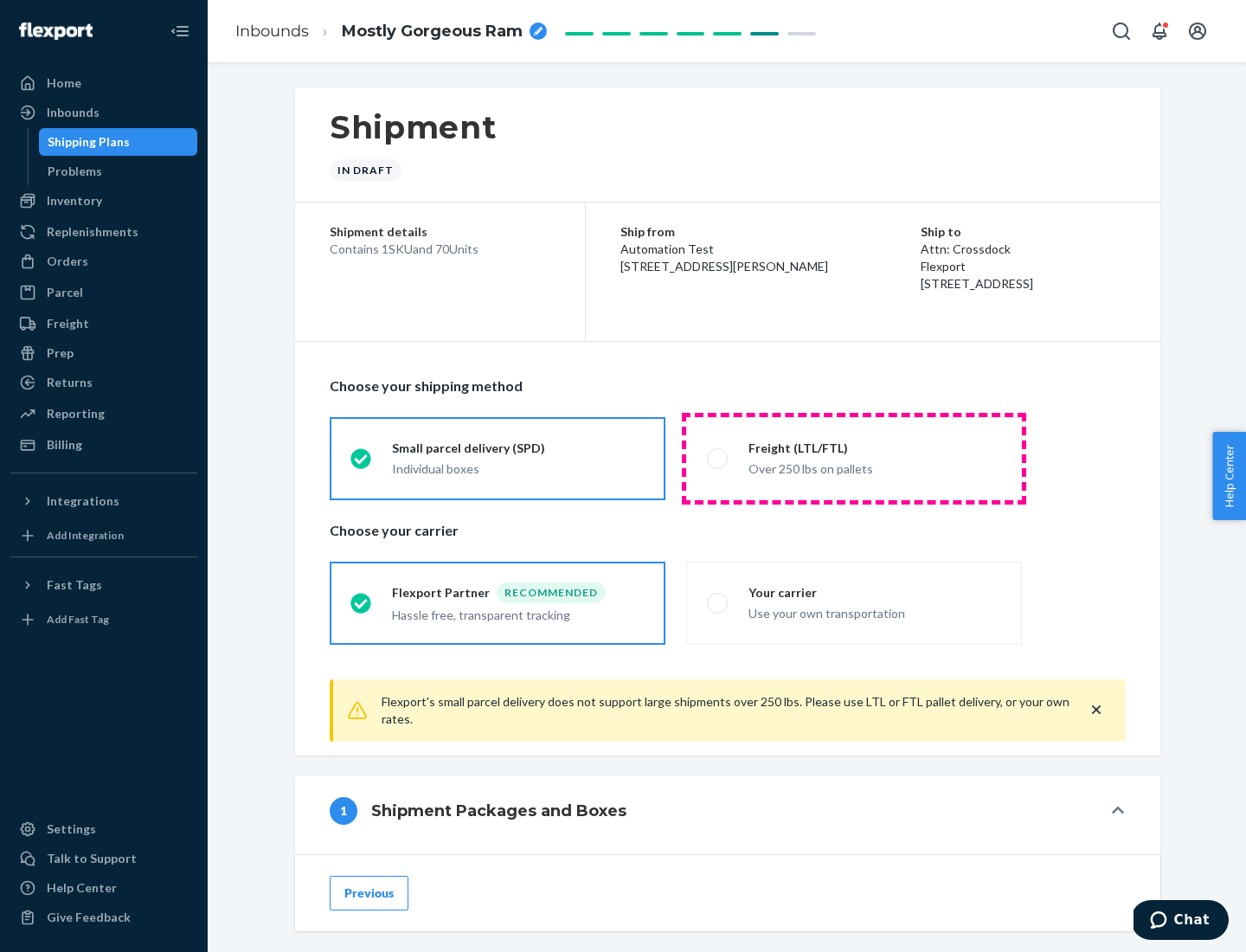
click at [854, 458] on div "Over 250 lbs on pallets" at bounding box center [875, 466] width 253 height 20
click at [718, 458] on input "Freight (LTL/FTL) Over 250 lbs on pallets" at bounding box center [713, 458] width 12 height 12
radio input "true"
radio input "false"
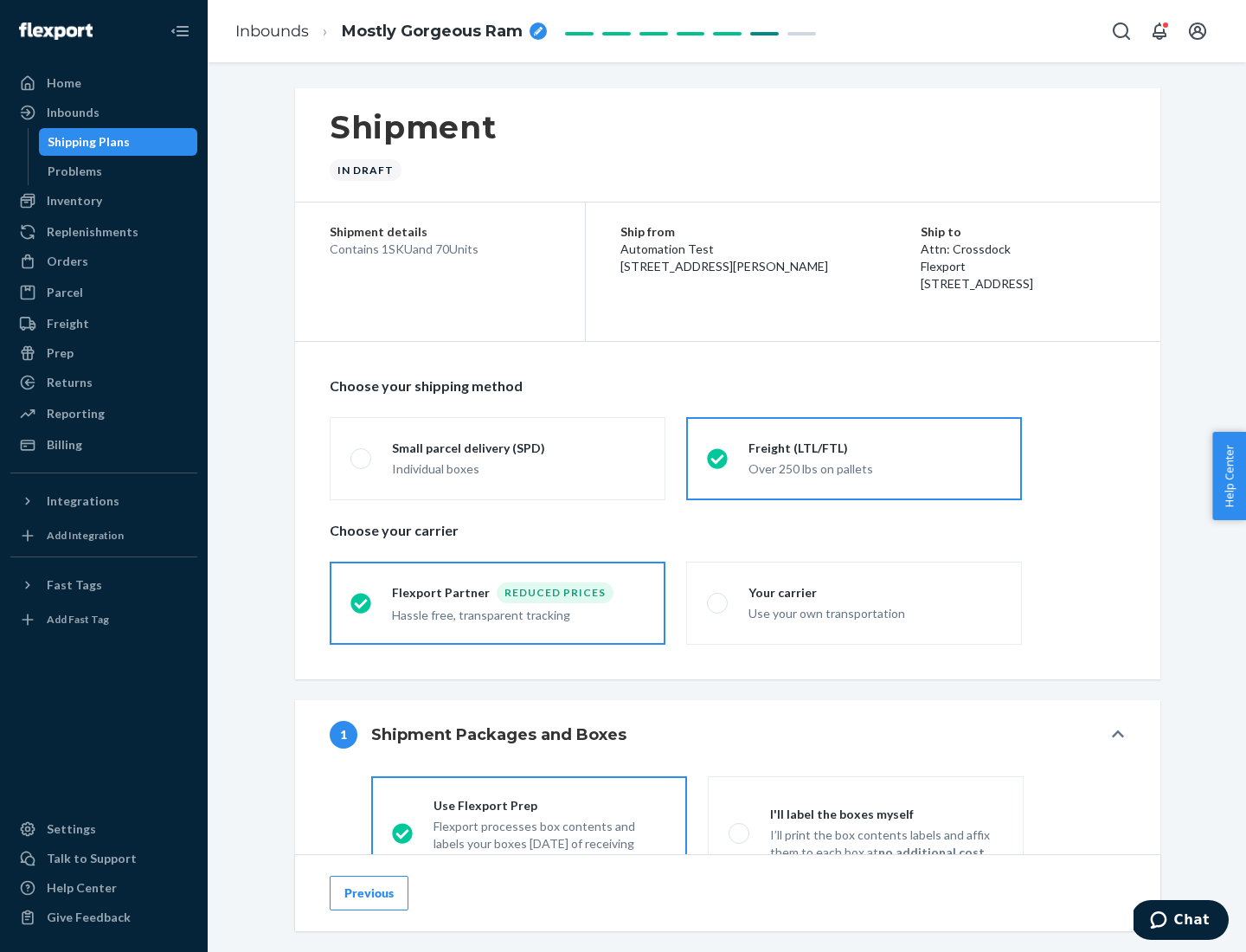
scroll to position [96, 0]
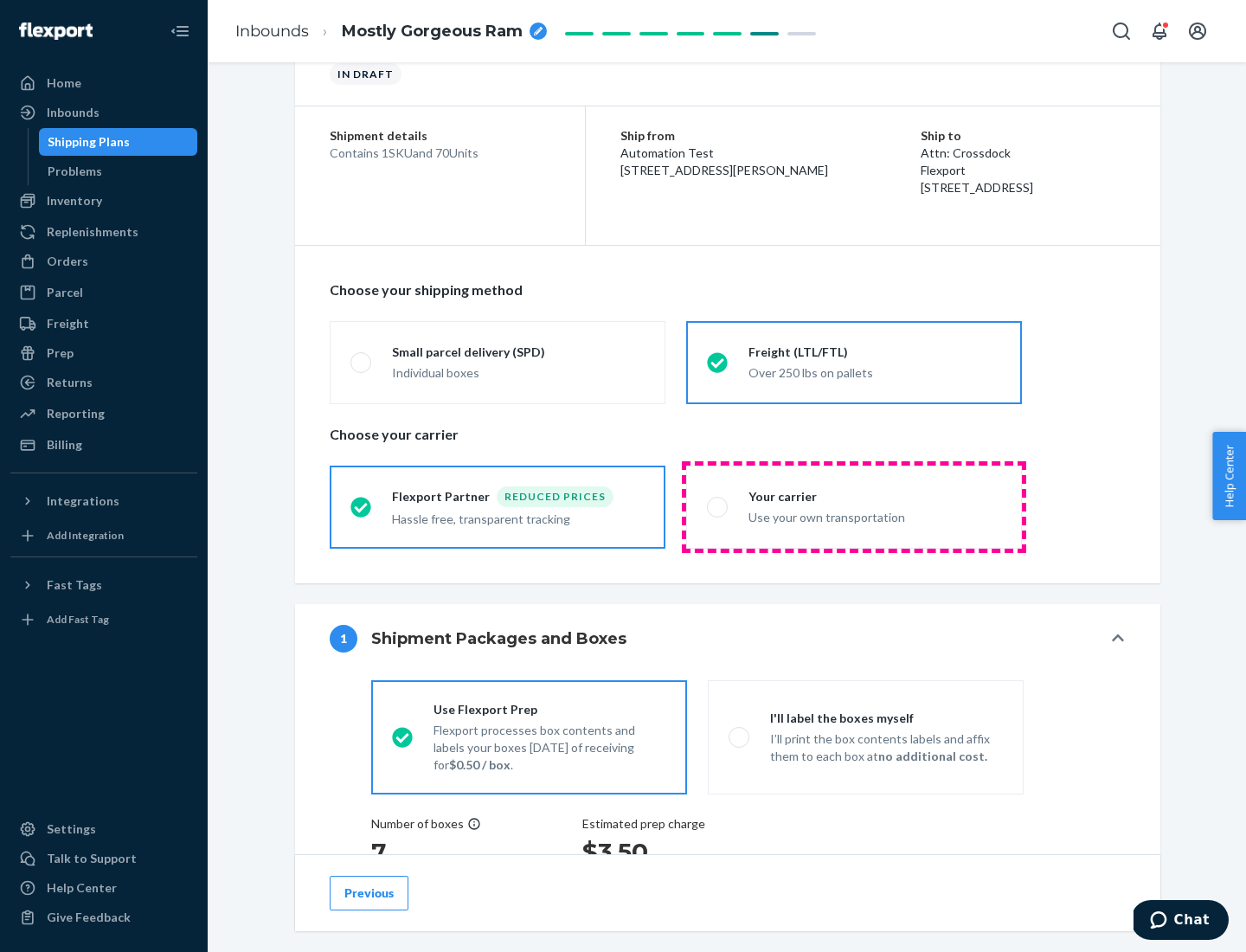
click at [854, 506] on div "Use your own transportation" at bounding box center [875, 515] width 253 height 20
click at [718, 506] on input "Your carrier Use your own transportation" at bounding box center [713, 507] width 12 height 12
radio input "true"
radio input "false"
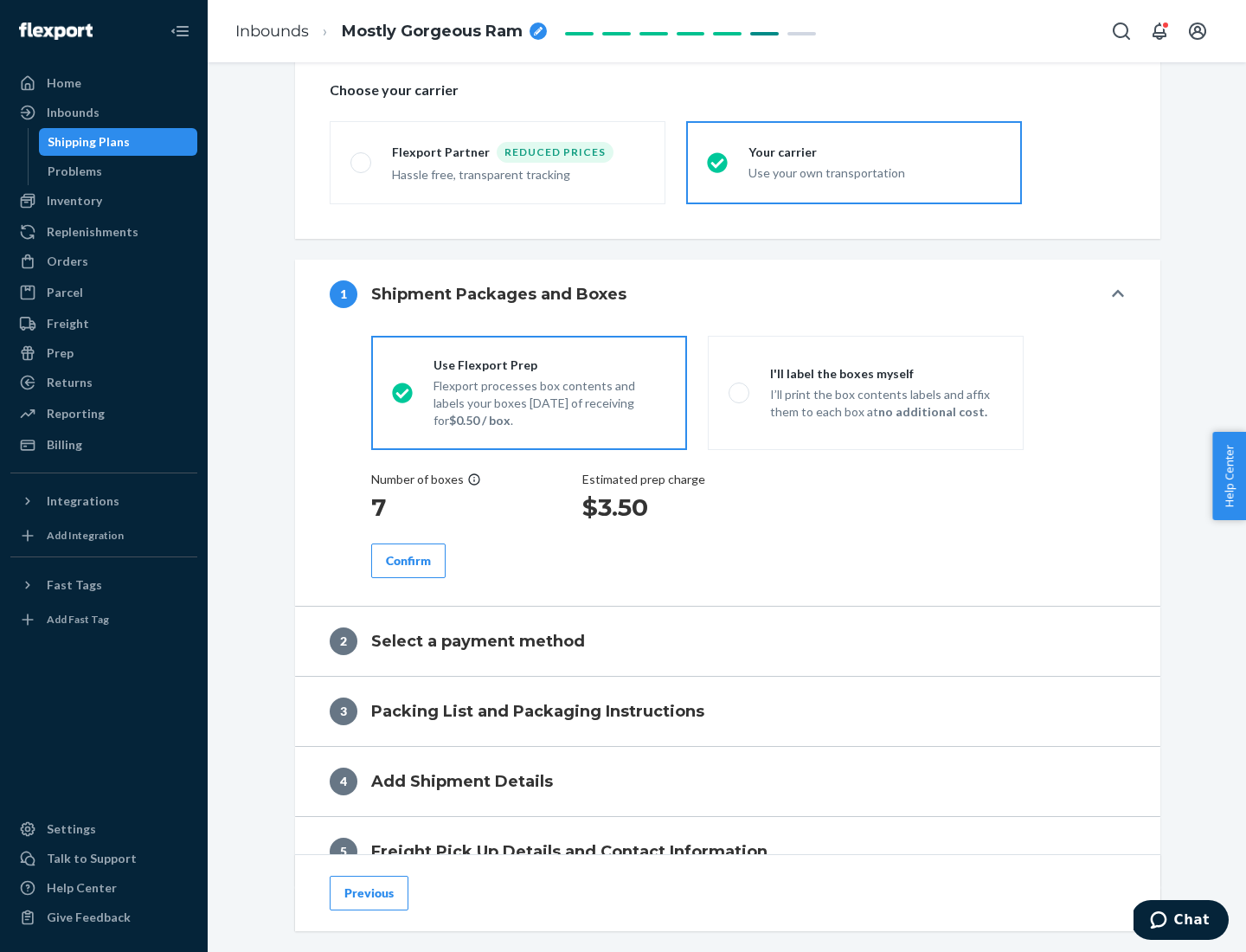
scroll to position [326, 0]
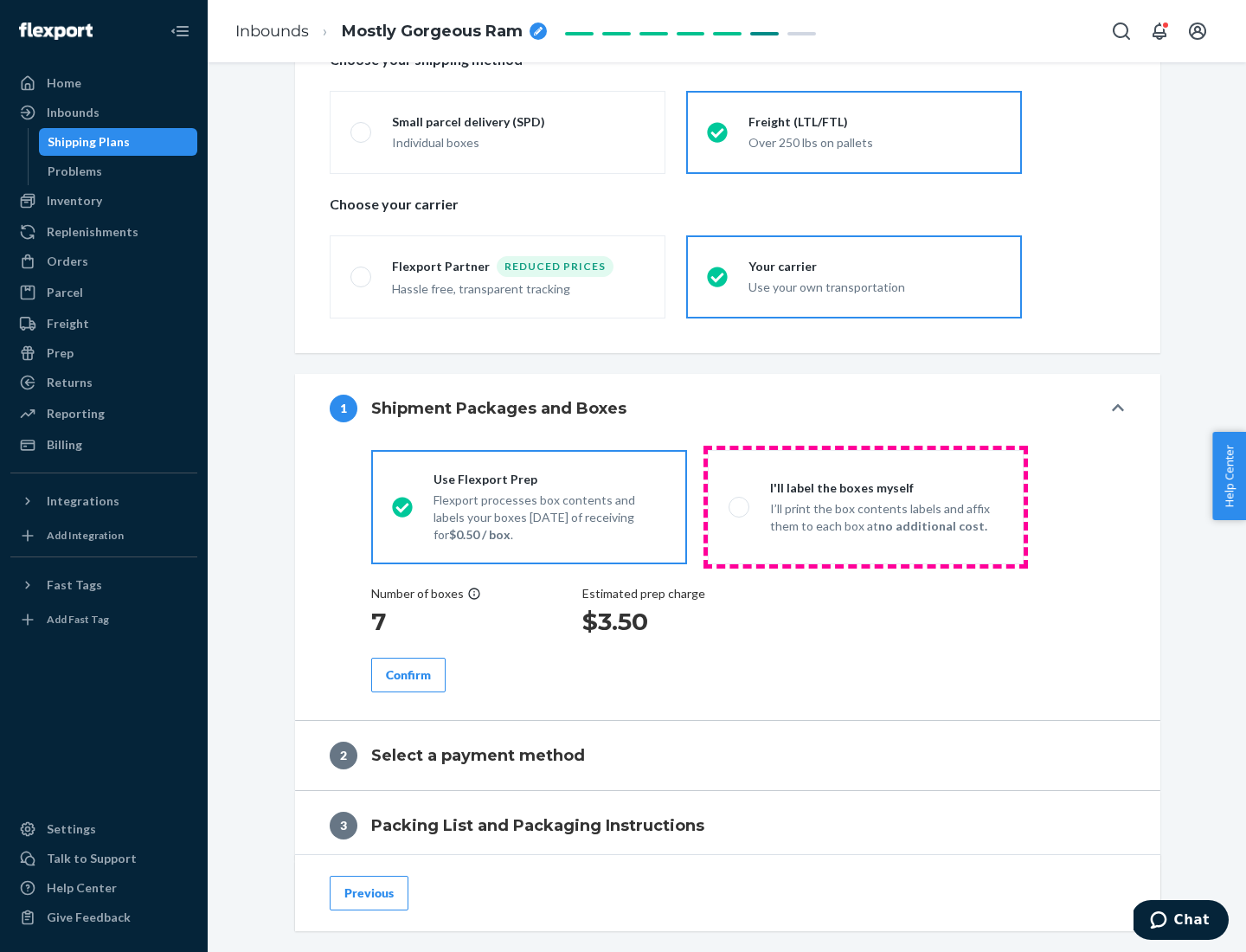
click at [865, 506] on p "I’ll print the box contents labels and affix them to each box at no additional …" at bounding box center [886, 518] width 233 height 35
click at [740, 506] on input "I'll label the boxes myself I’ll print the box contents labels and affix them t…" at bounding box center [734, 507] width 12 height 12
radio input "true"
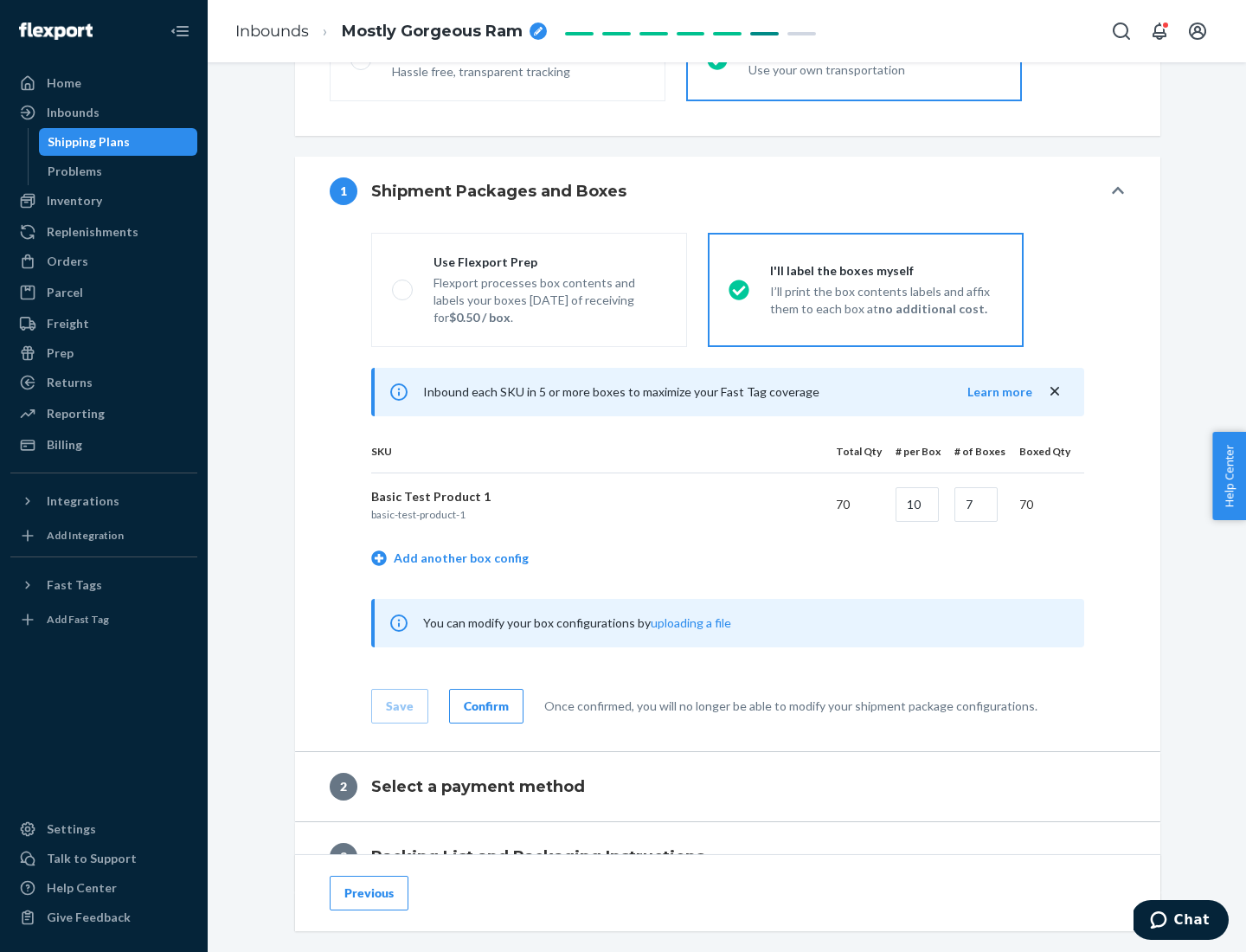
scroll to position [299, 0]
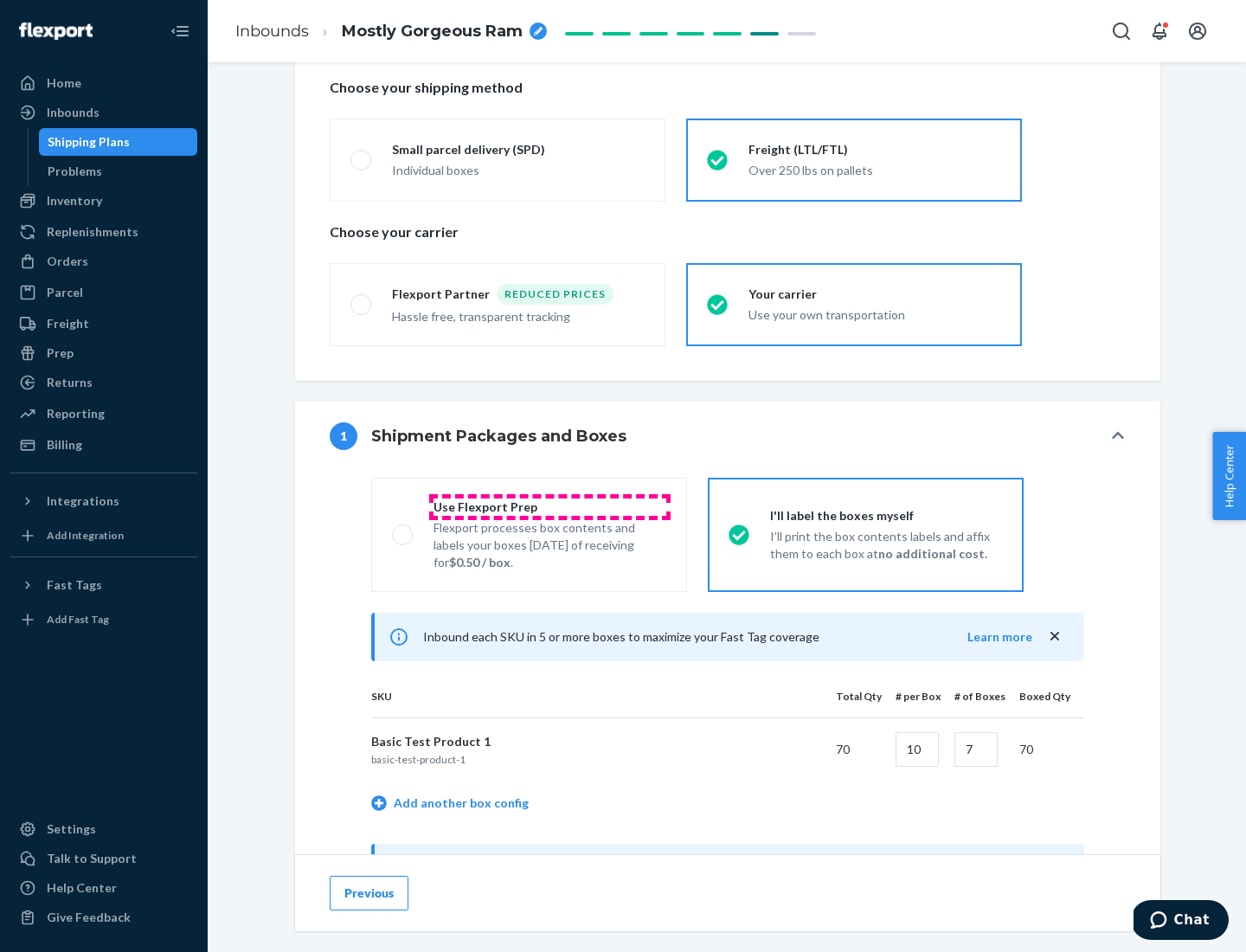
click at [549, 506] on div "Use Flexport Prep" at bounding box center [549, 507] width 233 height 18
click at [403, 529] on input "Use Flexport Prep Flexport processes box contents and labels your boxes [DATE] …" at bounding box center [398, 534] width 12 height 12
radio input "true"
radio input "false"
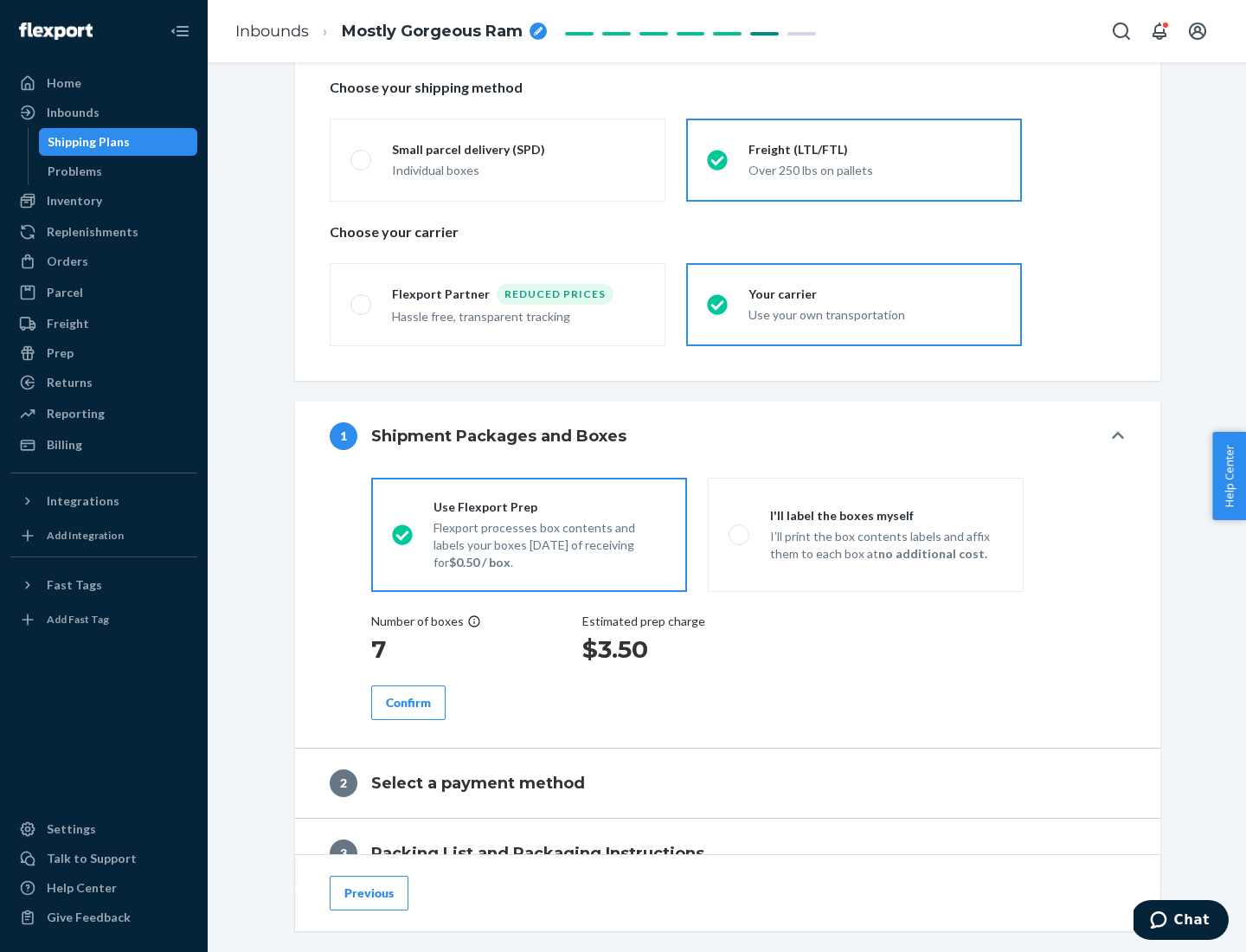
scroll to position [494, 0]
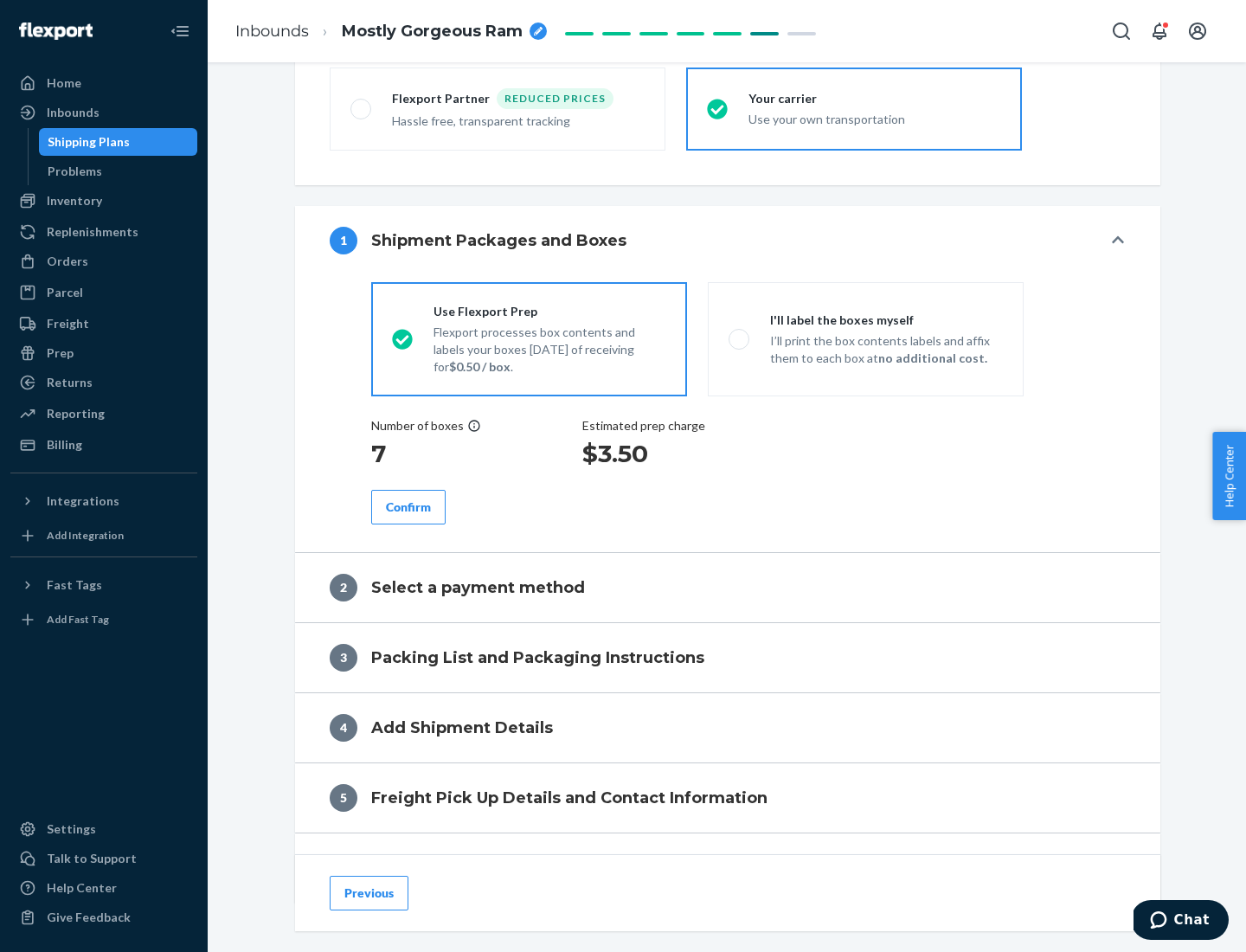
click at [409, 506] on div "Confirm" at bounding box center [408, 507] width 45 height 18
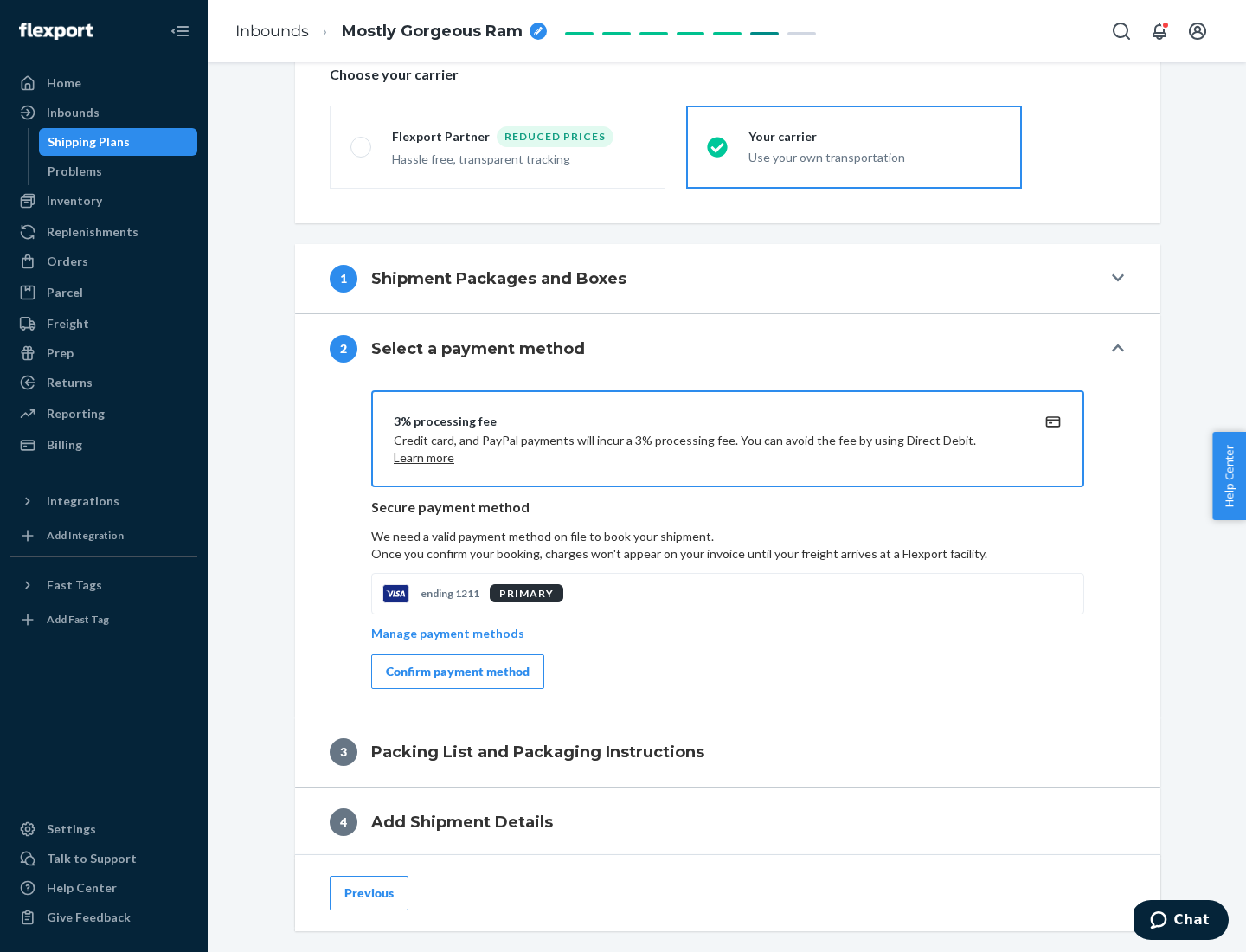
scroll to position [620, 0]
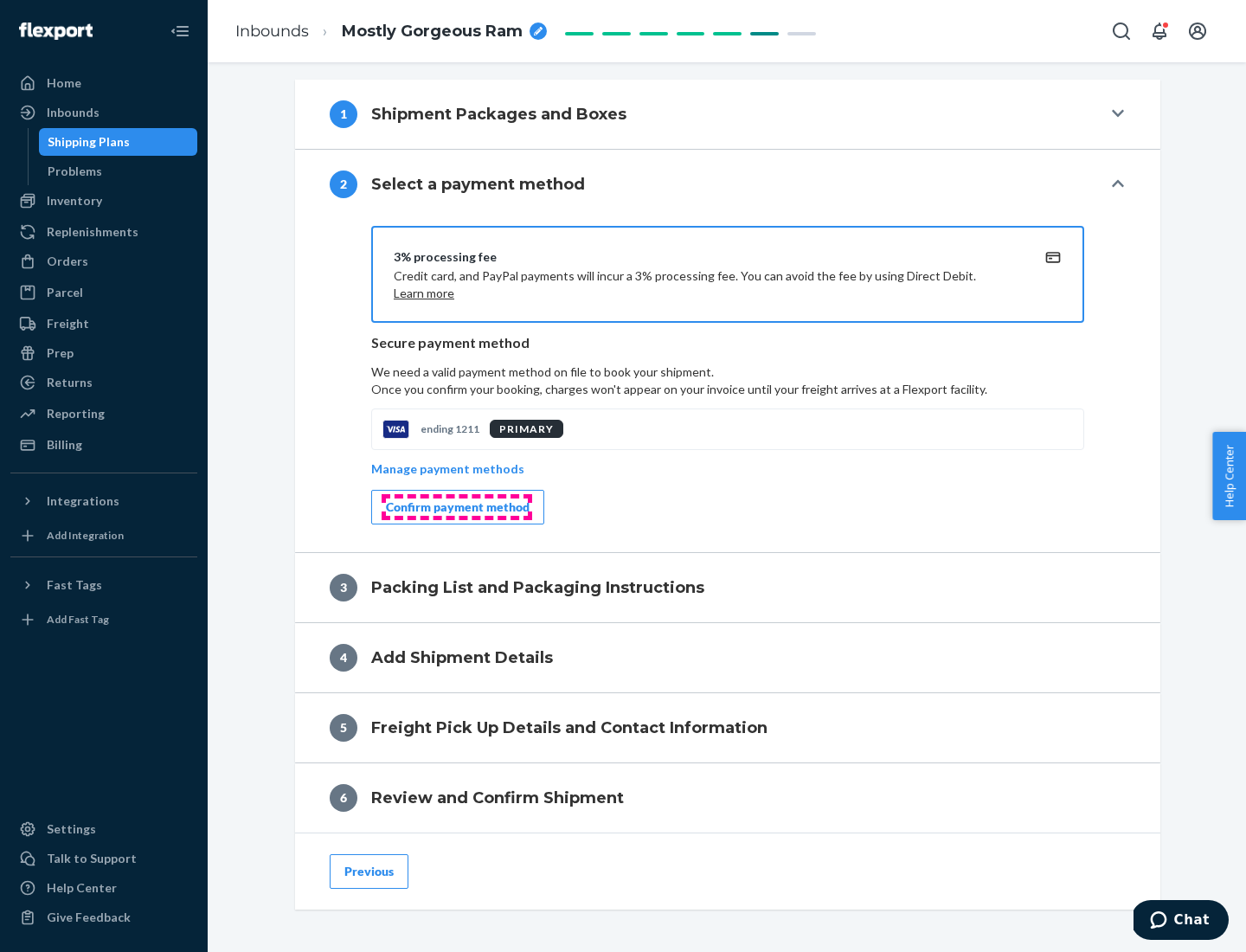
click at [456, 507] on div "Confirm payment method" at bounding box center [458, 507] width 144 height 18
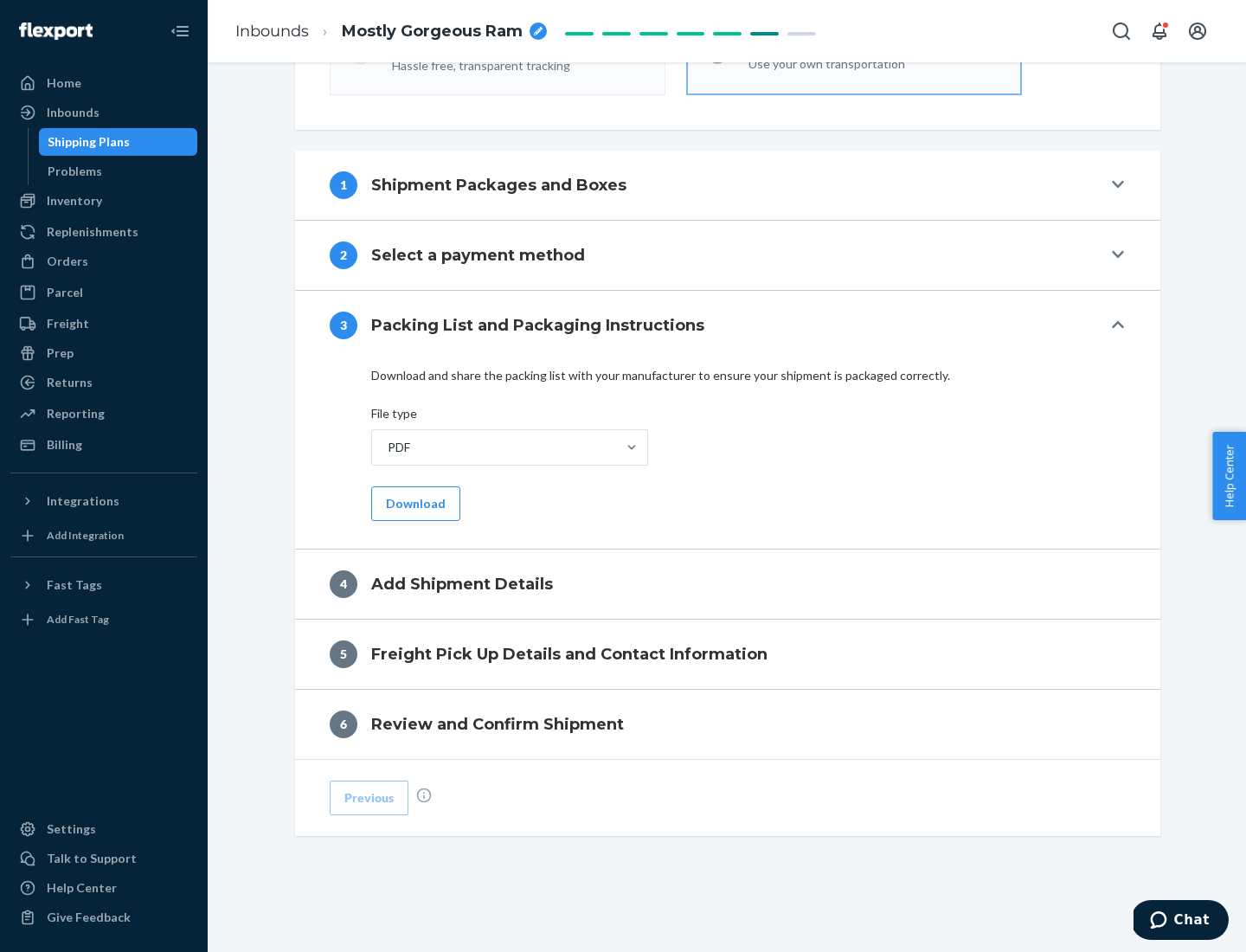
scroll to position [546, 0]
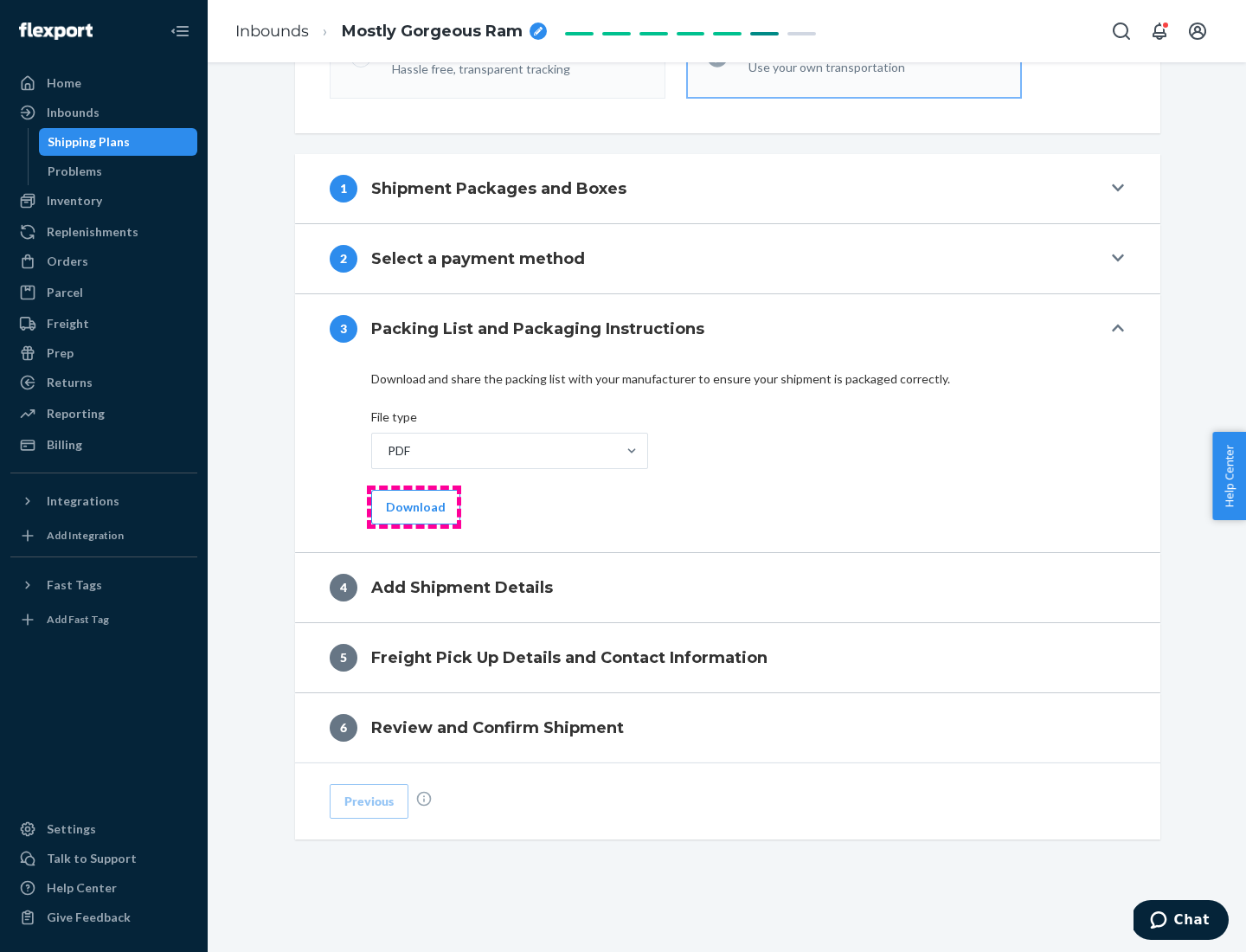
click at [414, 506] on button "Download" at bounding box center [416, 507] width 90 height 35
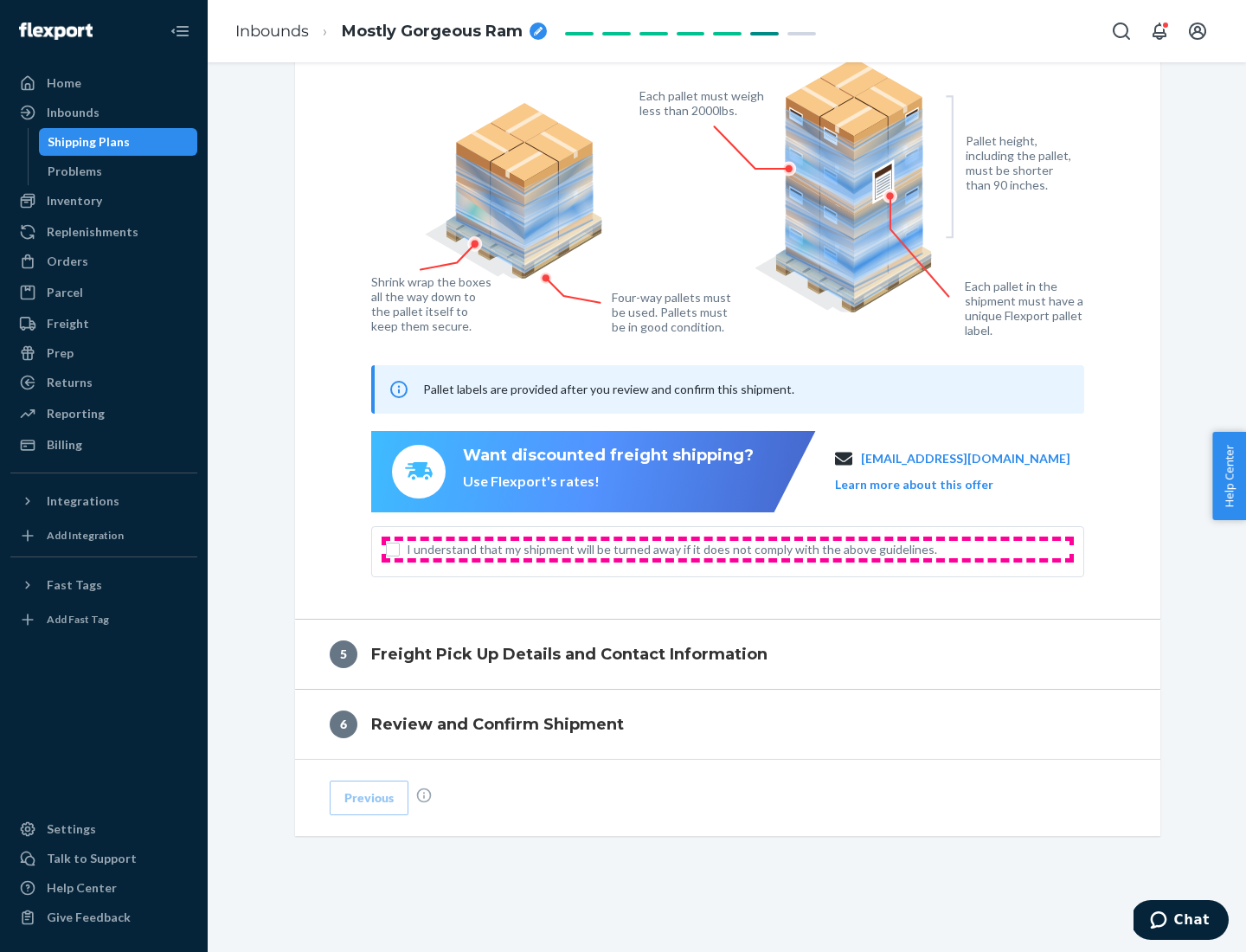
click at [727, 548] on span "I understand that my shipment will be turned away if it does not comply with th…" at bounding box center [738, 549] width 663 height 18
click at [400, 548] on input "I understand that my shipment will be turned away if it does not comply with th…" at bounding box center [392, 549] width 14 height 14
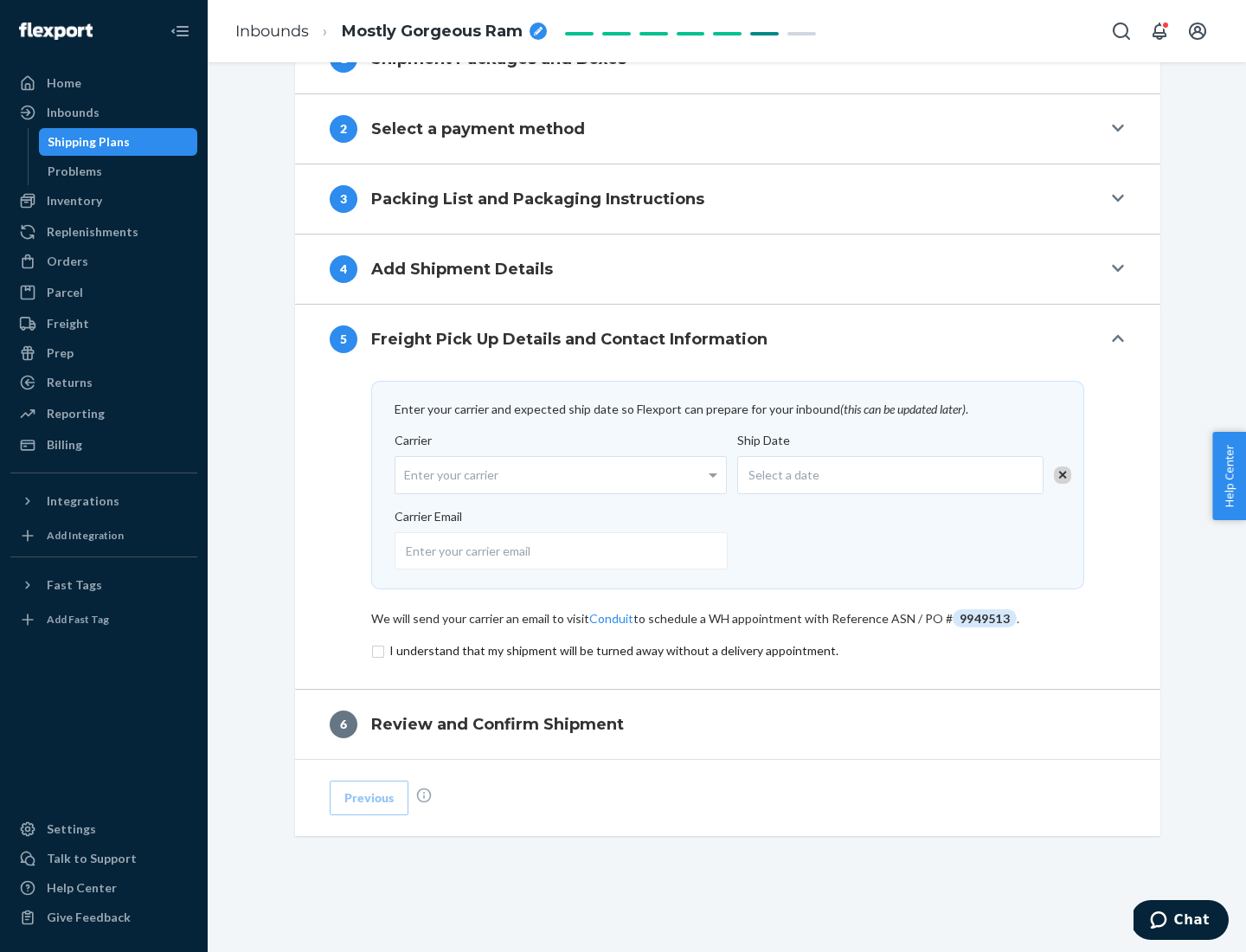
scroll to position [676, 0]
click at [727, 649] on input "checkbox" at bounding box center [727, 650] width 713 height 20
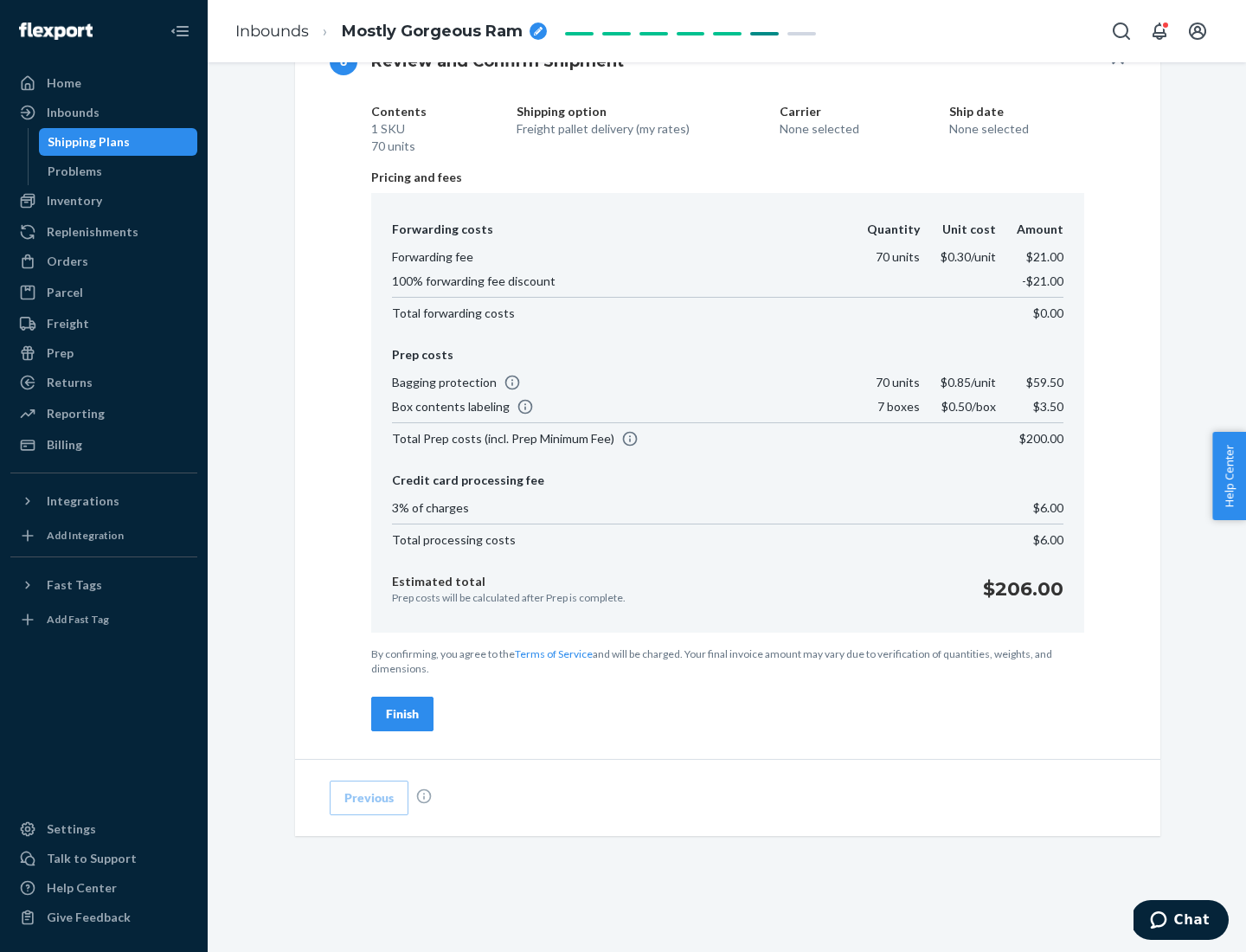
click at [402, 714] on div "Finish" at bounding box center [402, 714] width 33 height 18
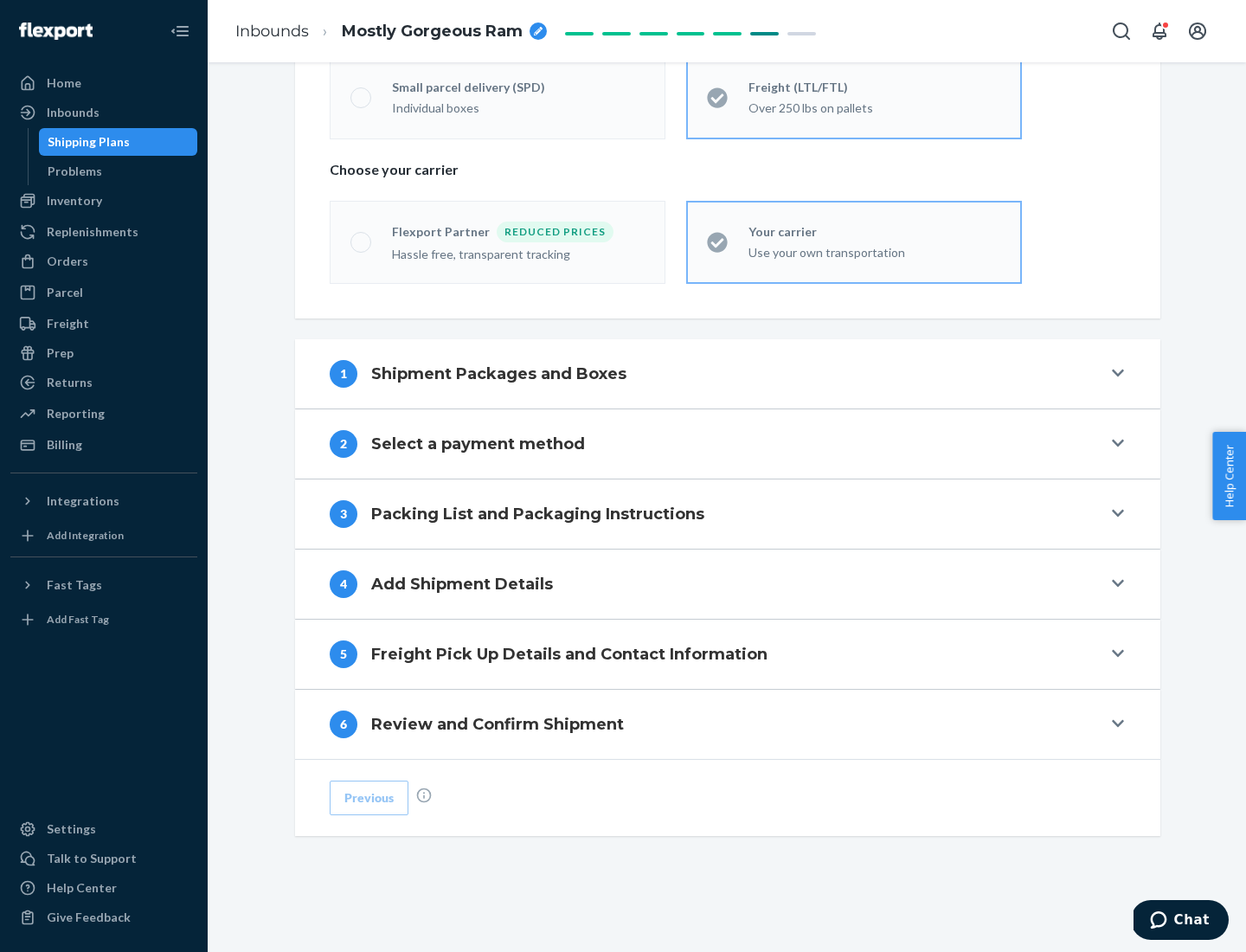
scroll to position [361, 0]
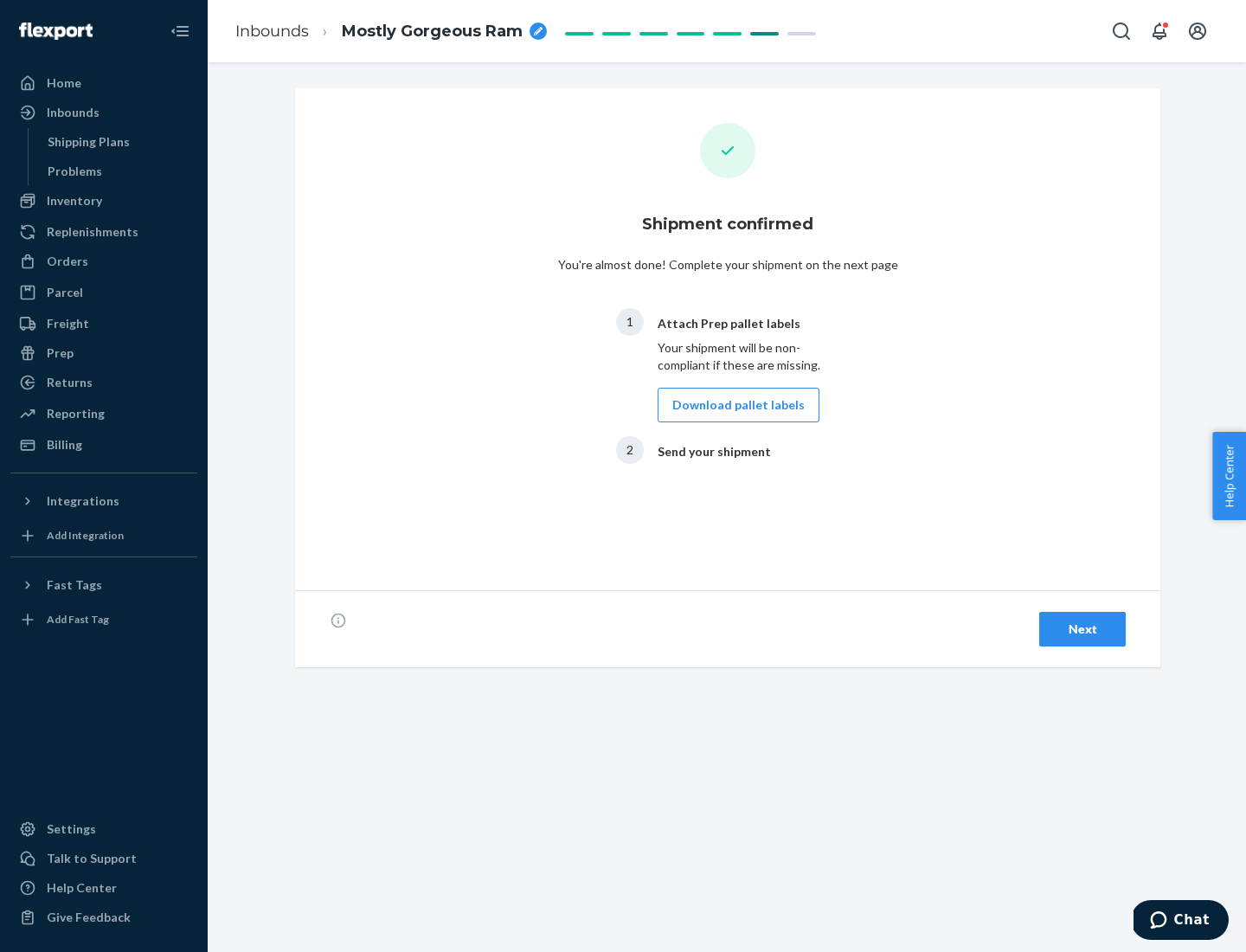
click at [734, 405] on button "Download pallet labels" at bounding box center [738, 405] width 162 height 35
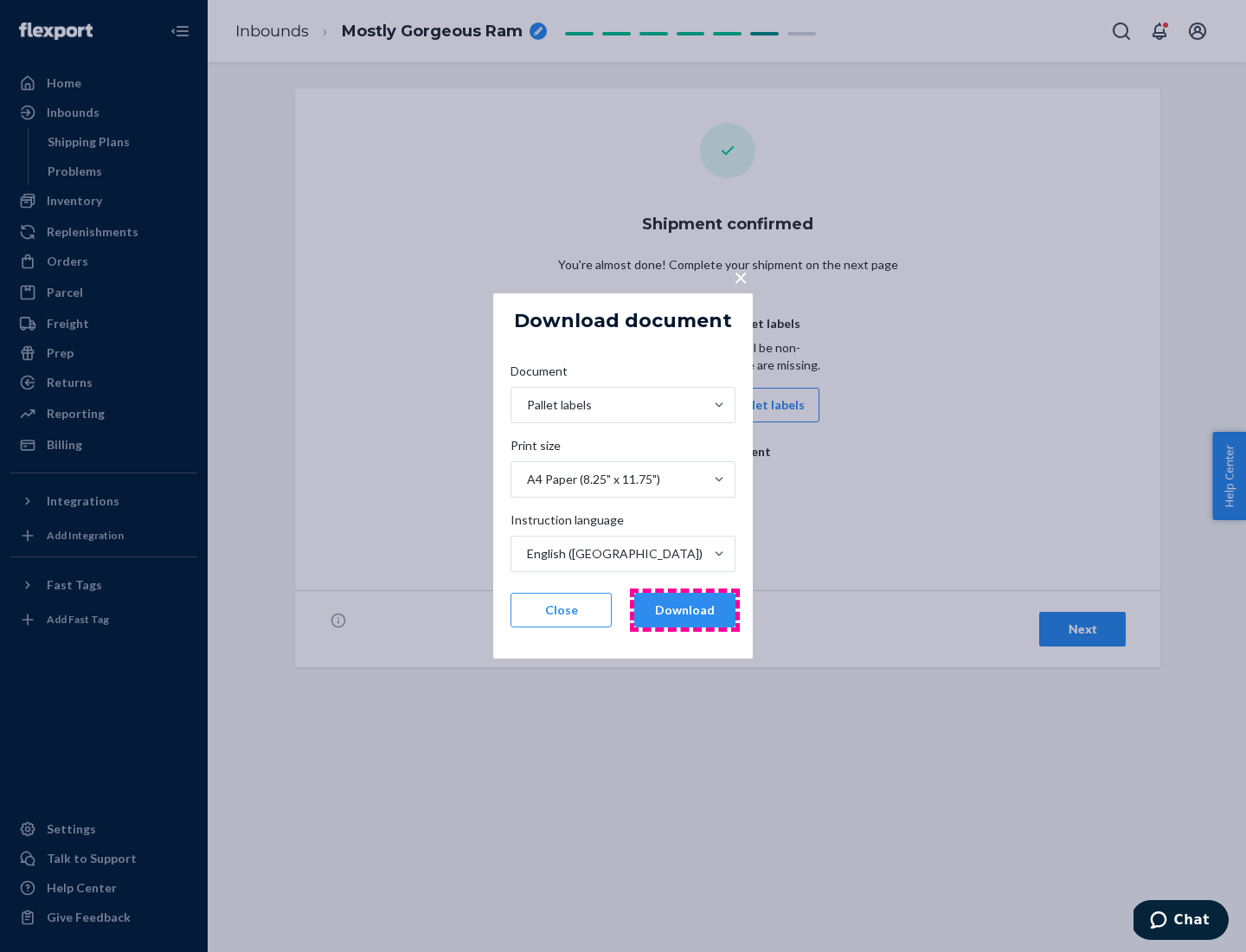
click at [684, 610] on button "Download" at bounding box center [684, 610] width 101 height 35
click at [740, 276] on span "×" at bounding box center [741, 276] width 14 height 29
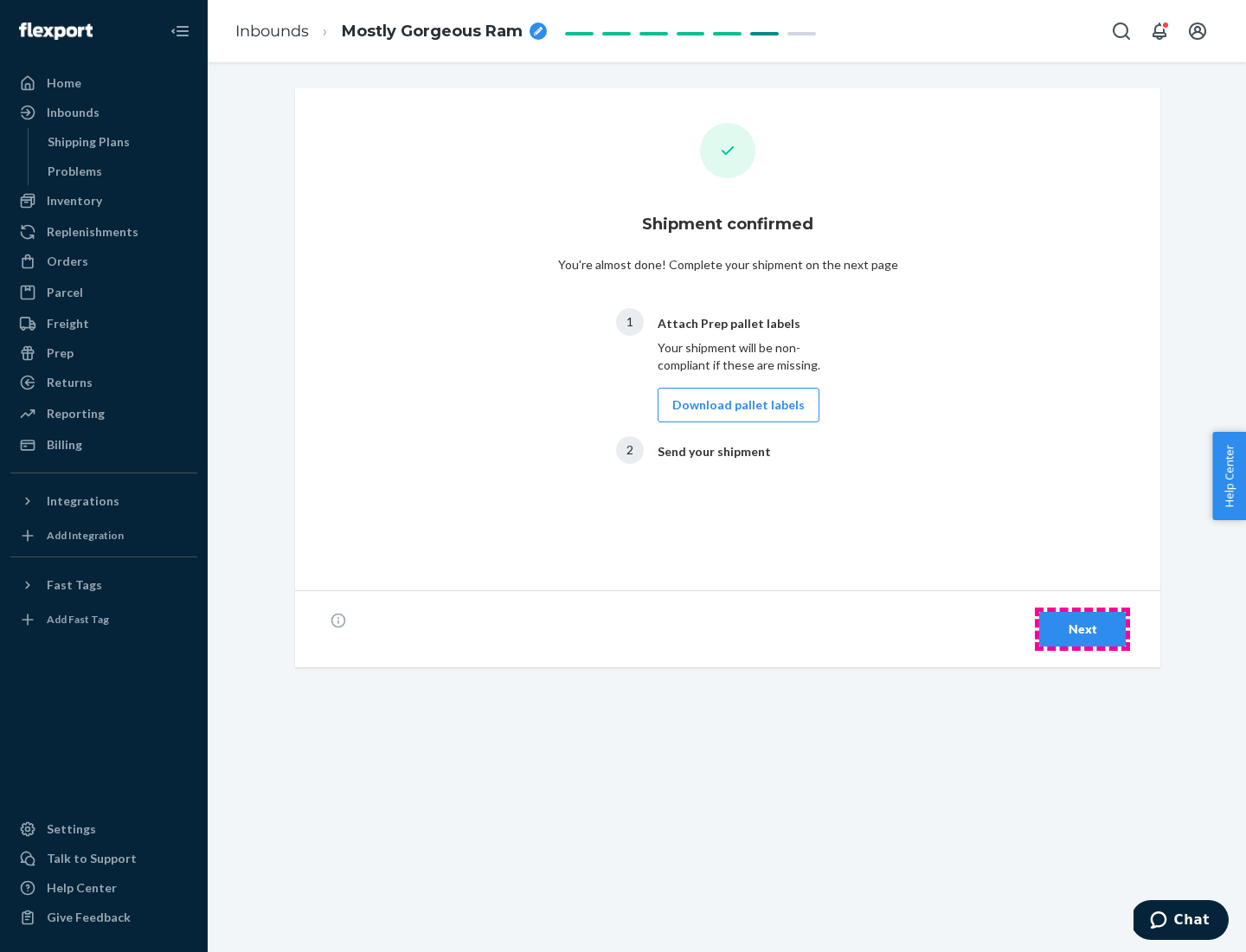
click at [1082, 629] on div "Next" at bounding box center [1082, 629] width 57 height 18
